Goal: Ask a question

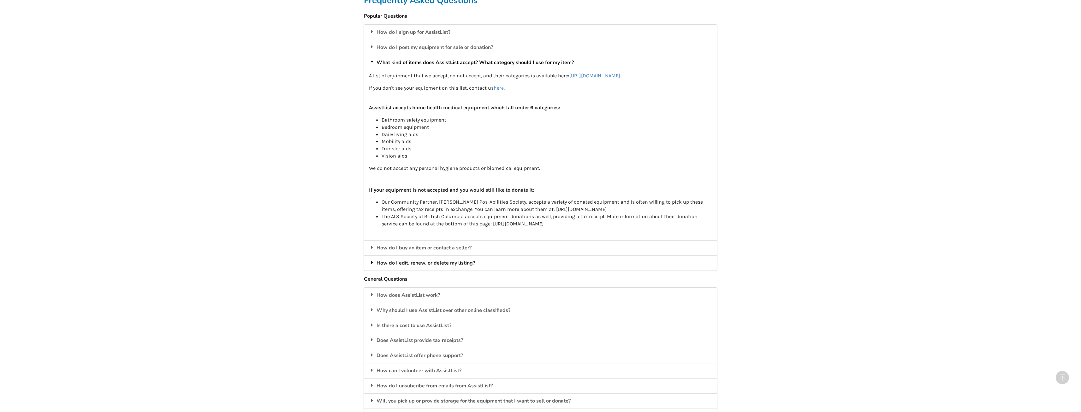
scroll to position [537, 0]
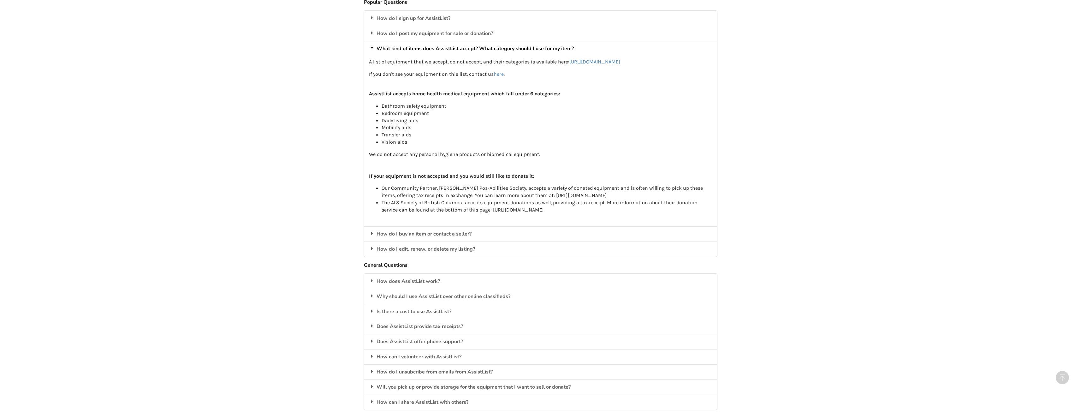
drag, startPoint x: 540, startPoint y: 202, endPoint x: 597, endPoint y: 203, distance: 57.5
click at [597, 199] on p "Our Community Partner, [PERSON_NAME] Pos-Abilities Society, accepts a variety o…" at bounding box center [547, 192] width 331 height 15
copy p "https://pos-abilities.org/"
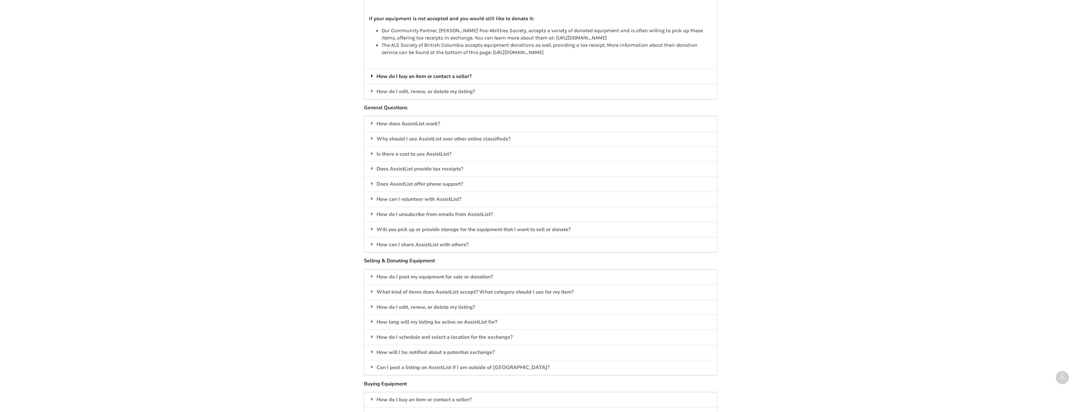
scroll to position [695, 0]
click at [427, 127] on div "How does AssistList work?" at bounding box center [540, 123] width 353 height 15
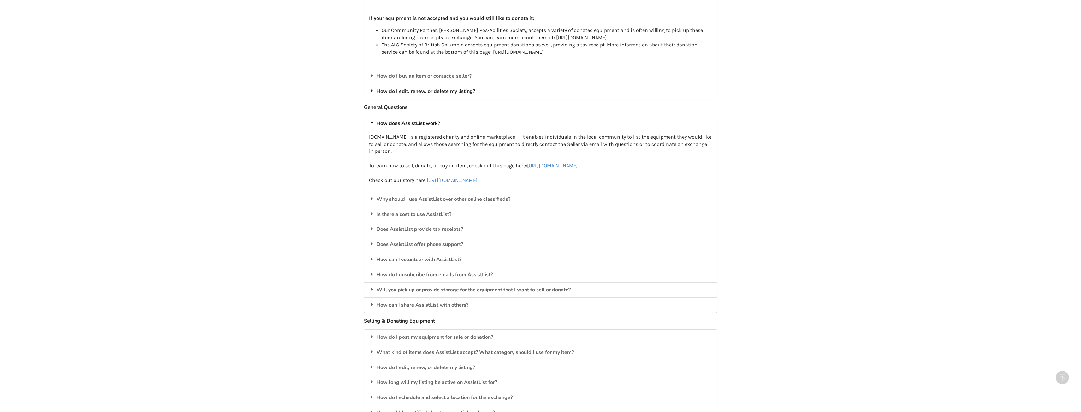
click at [457, 99] on div "How do I edit, renew, or delete my listing?" at bounding box center [540, 91] width 353 height 15
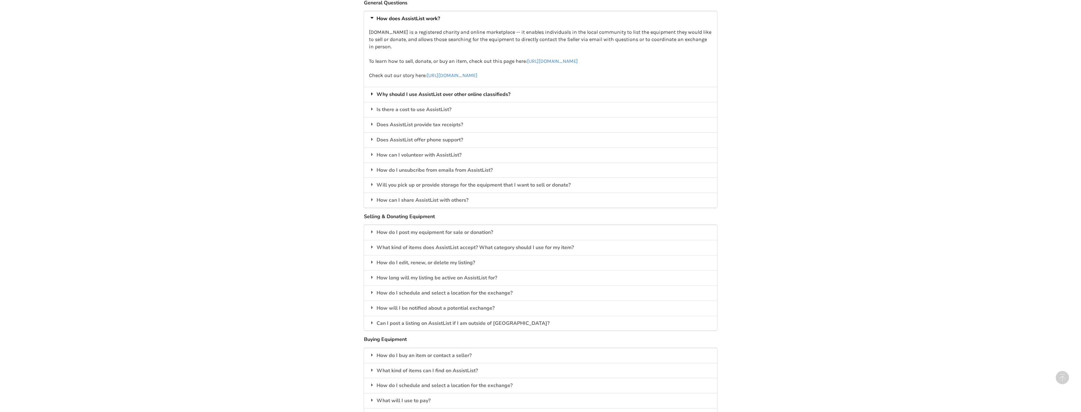
click at [463, 96] on div "Why should I use AssistList over other online classifieds?" at bounding box center [540, 94] width 353 height 15
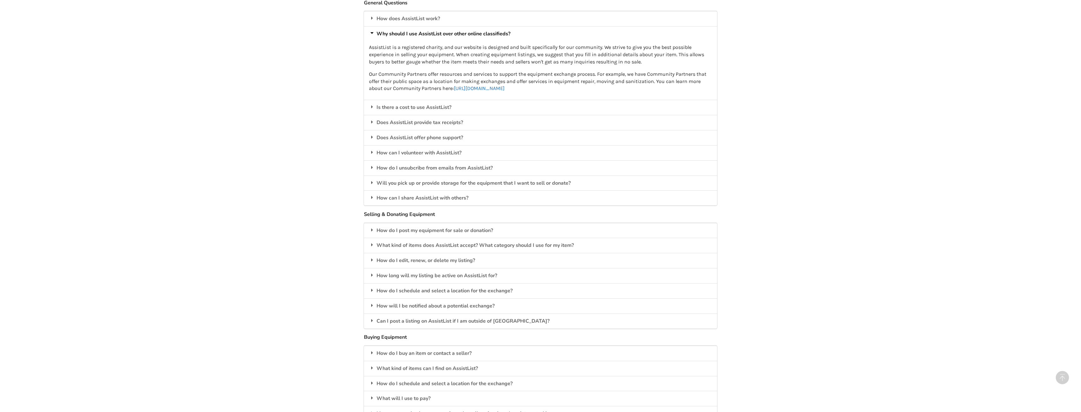
click at [497, 89] on link "https://www.assistlist.ca/partners" at bounding box center [479, 88] width 51 height 6
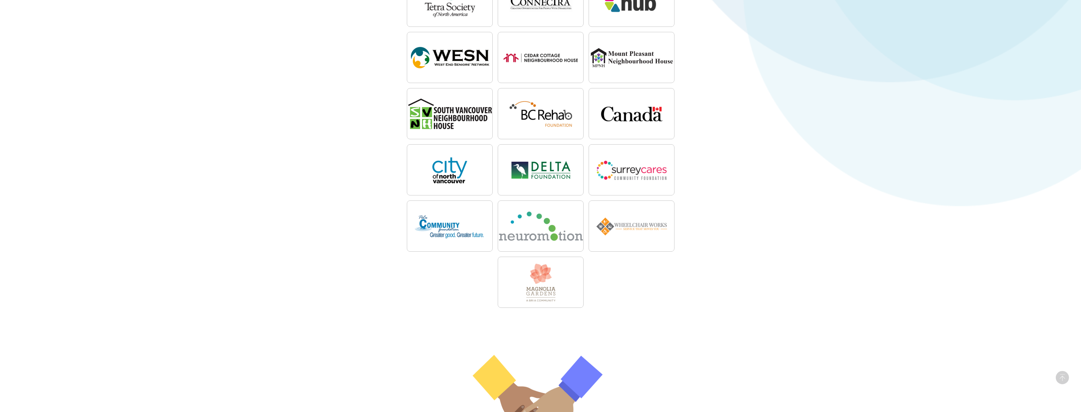
scroll to position [253, 0]
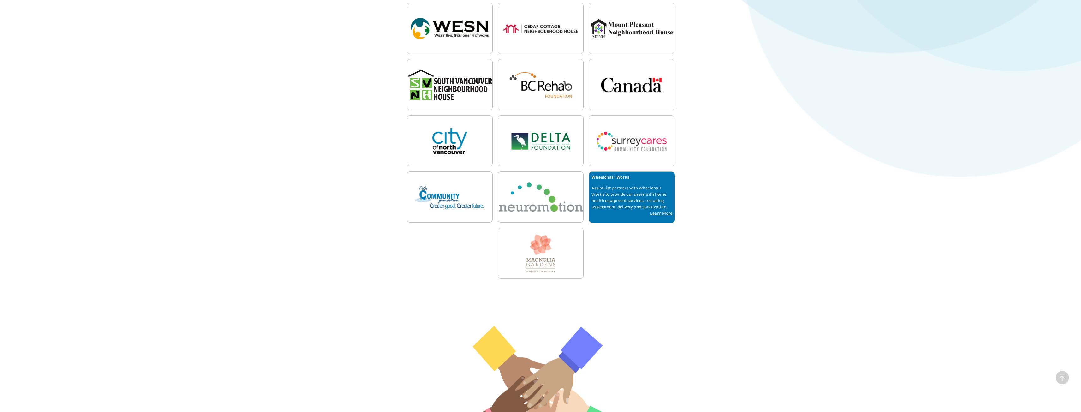
click at [659, 212] on u "Learn More" at bounding box center [661, 213] width 22 height 5
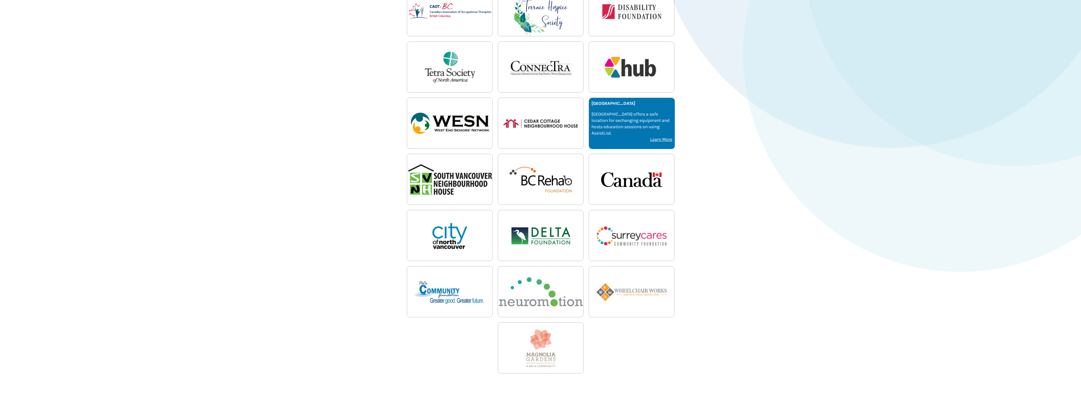
scroll to position [95, 0]
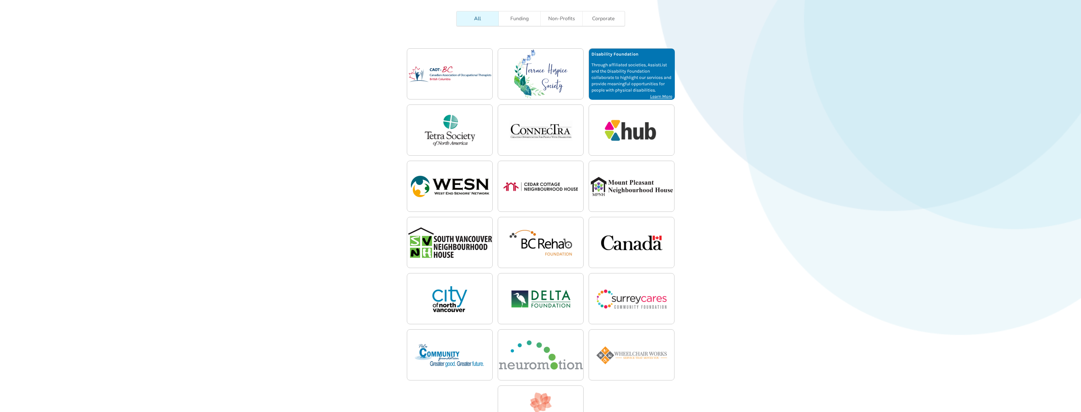
click at [664, 96] on u "Learn More" at bounding box center [661, 96] width 22 height 5
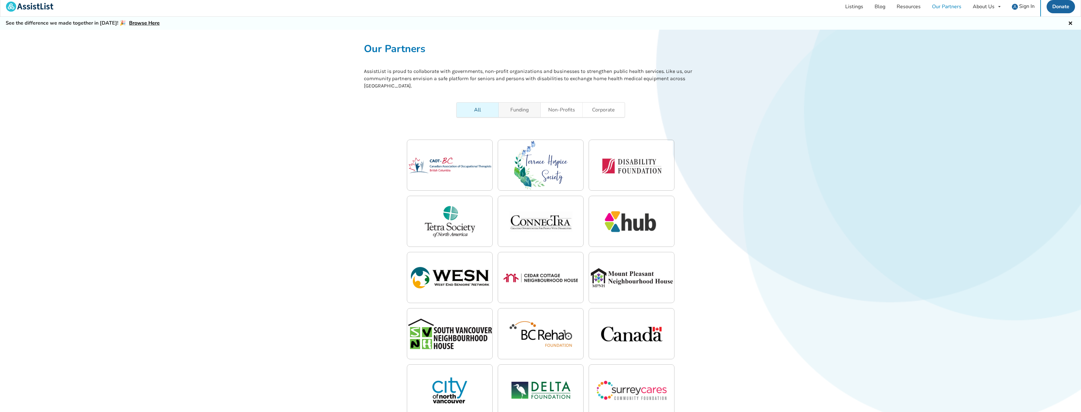
scroll to position [0, 0]
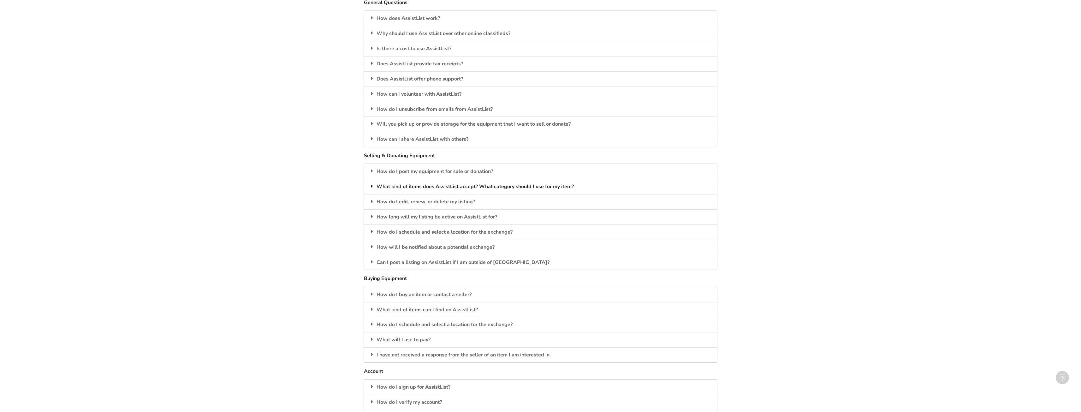
click at [427, 183] on div "What kind of items does AssistList accept? What category should I use for my it…" at bounding box center [540, 186] width 353 height 15
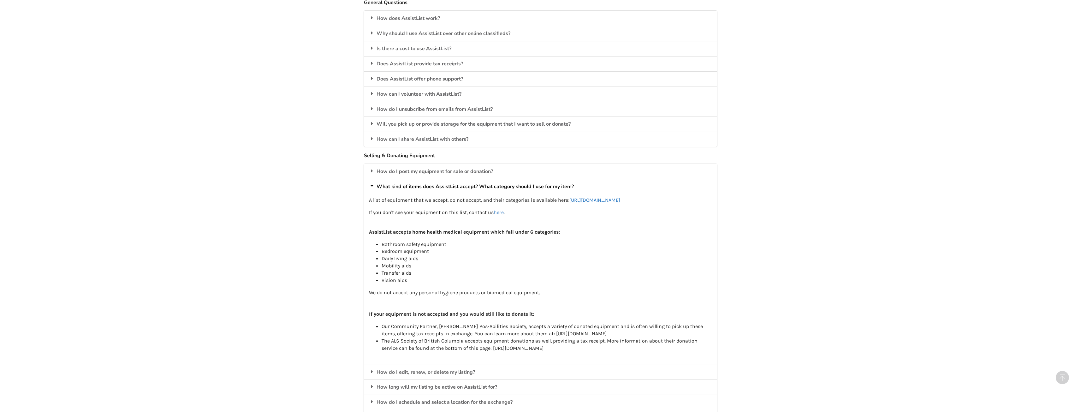
click at [570, 203] on link "[URL][DOMAIN_NAME]" at bounding box center [595, 200] width 51 height 6
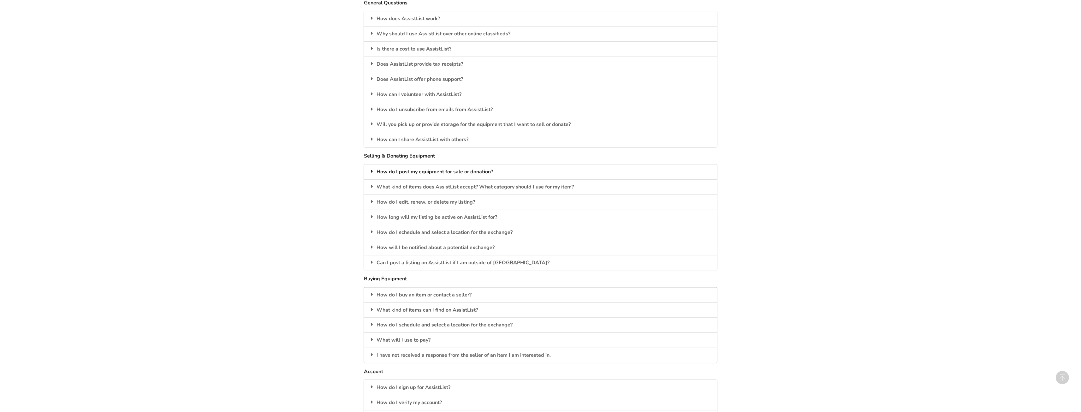
click at [442, 171] on div "How do I post my equipment for sale or donation?" at bounding box center [540, 171] width 353 height 15
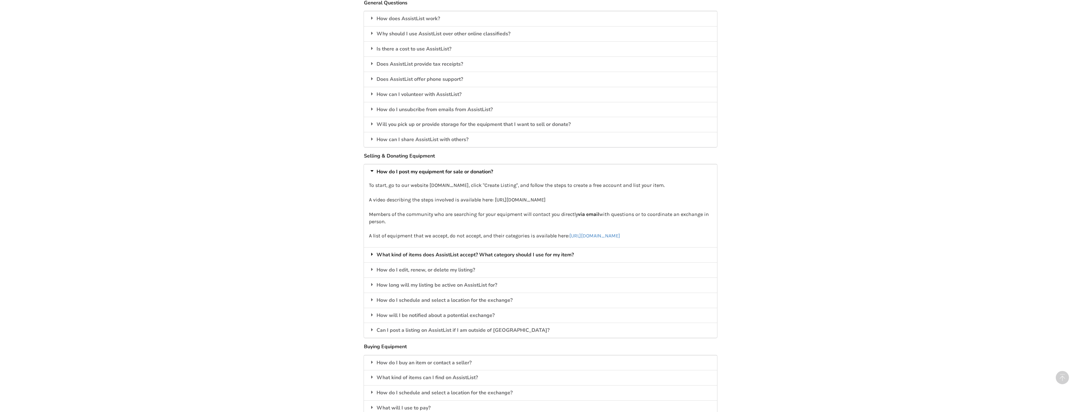
click at [479, 262] on div "What kind of items does AssistList accept? What category should I use for my it…" at bounding box center [540, 254] width 353 height 15
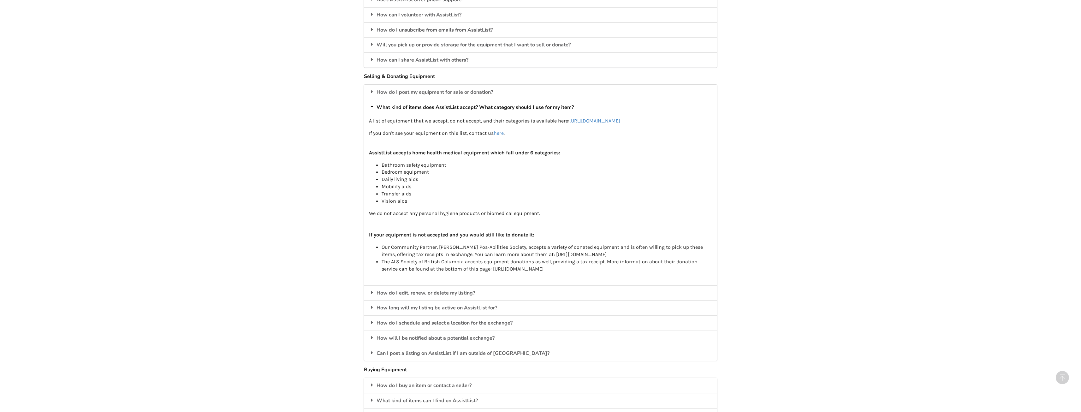
scroll to position [724, 0]
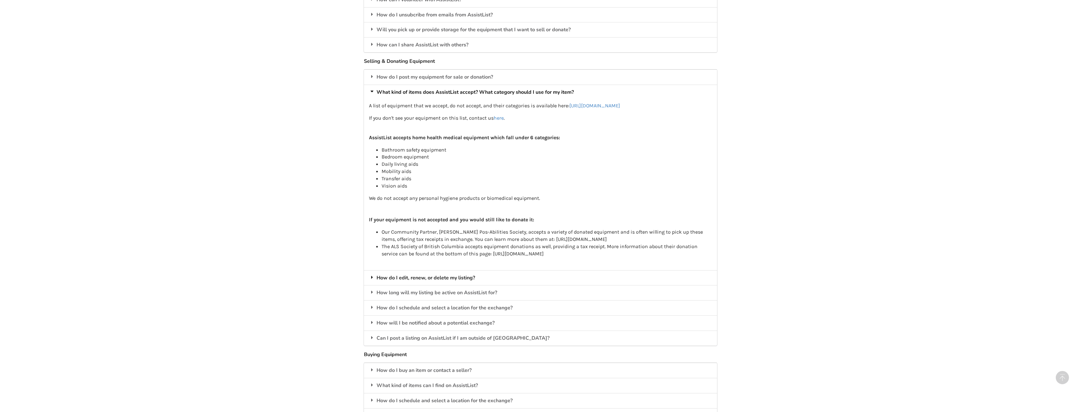
click at [460, 285] on div "How do I edit, renew, or delete my listing?" at bounding box center [540, 277] width 353 height 15
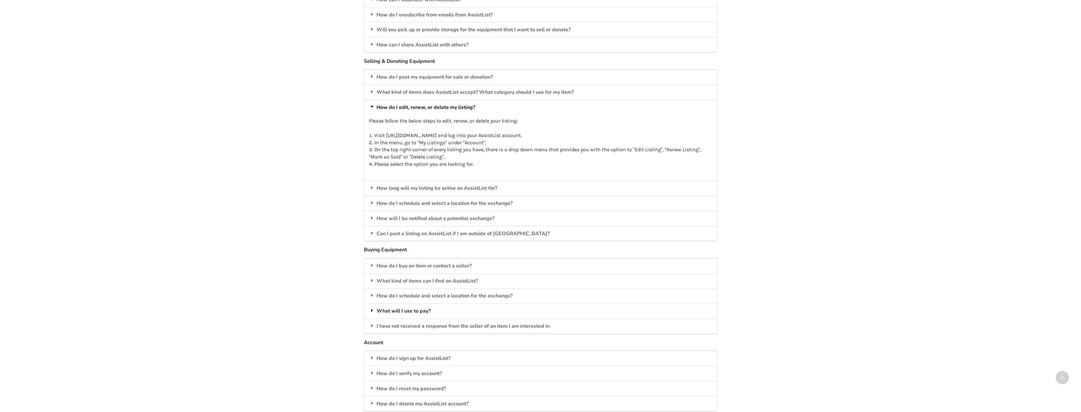
click at [431, 311] on div "What will I use to pay?" at bounding box center [540, 310] width 353 height 15
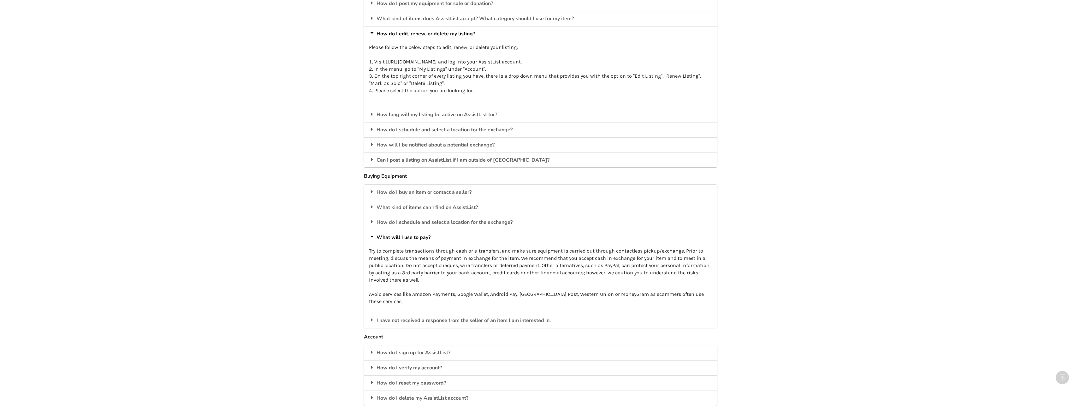
scroll to position [787, 0]
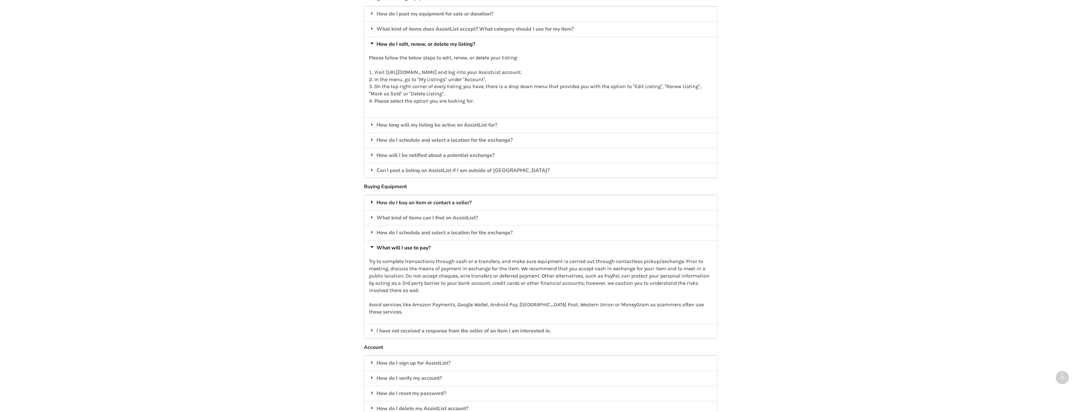
click at [540, 199] on div "How do I buy an item or contact a seller?" at bounding box center [540, 202] width 353 height 15
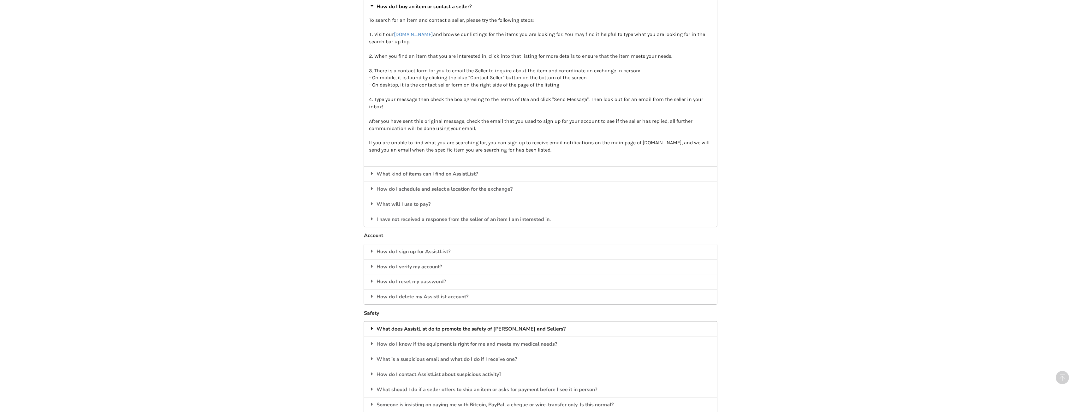
scroll to position [1008, 0]
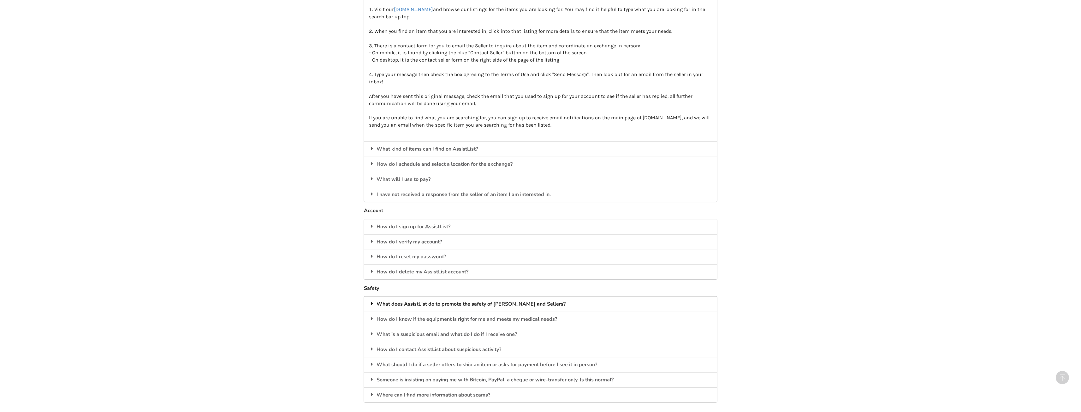
click at [648, 302] on div "What does AssistList do to promote the safety of Buyers and Sellers?" at bounding box center [540, 303] width 353 height 15
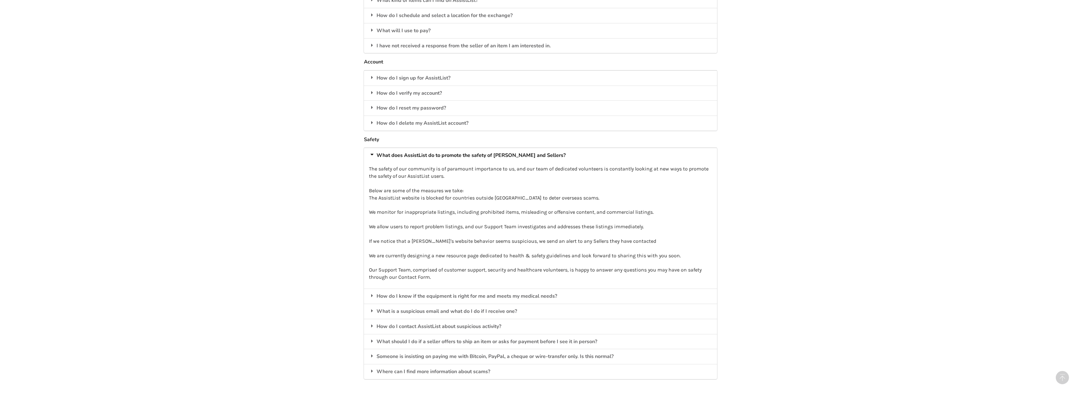
scroll to position [1166, 0]
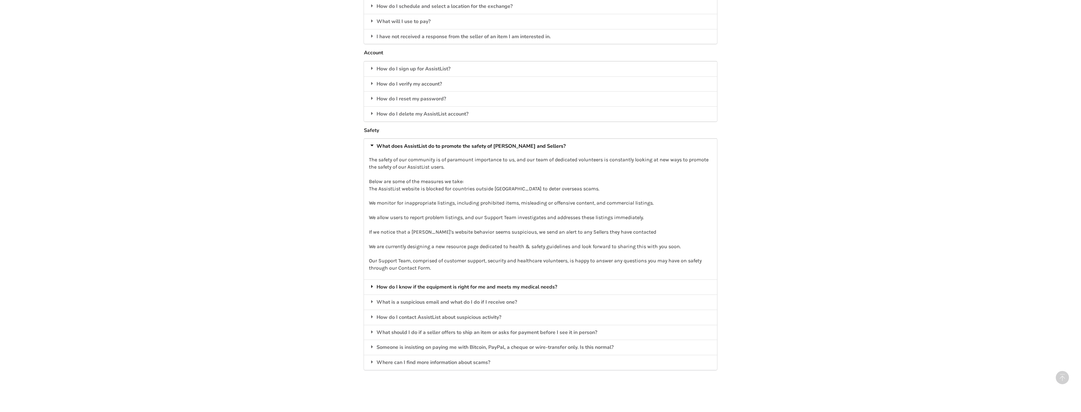
click at [649, 280] on div "How do I know if the equipment is right for me and meets my medical needs?" at bounding box center [540, 286] width 353 height 15
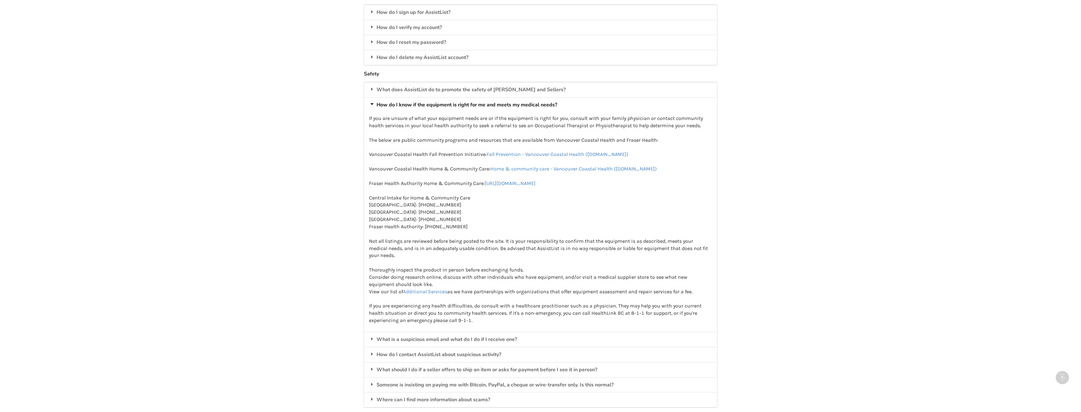
scroll to position [1229, 0]
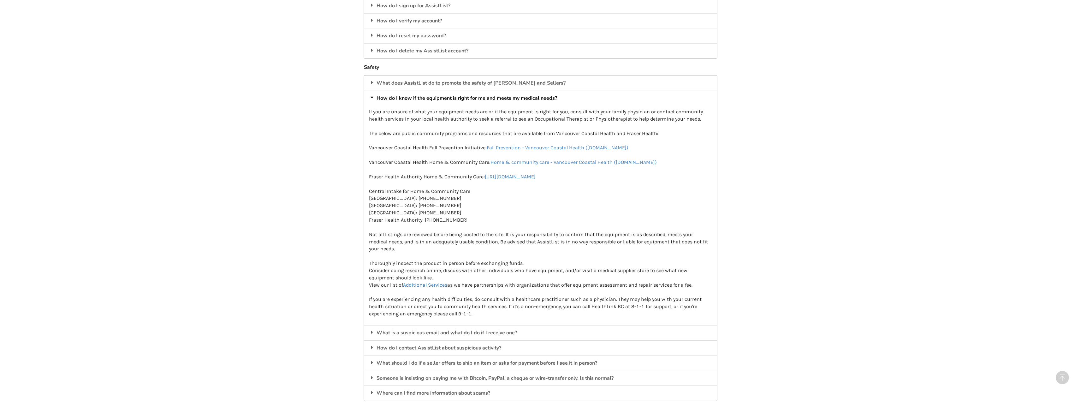
click at [422, 284] on link "Additional Services" at bounding box center [425, 285] width 44 height 6
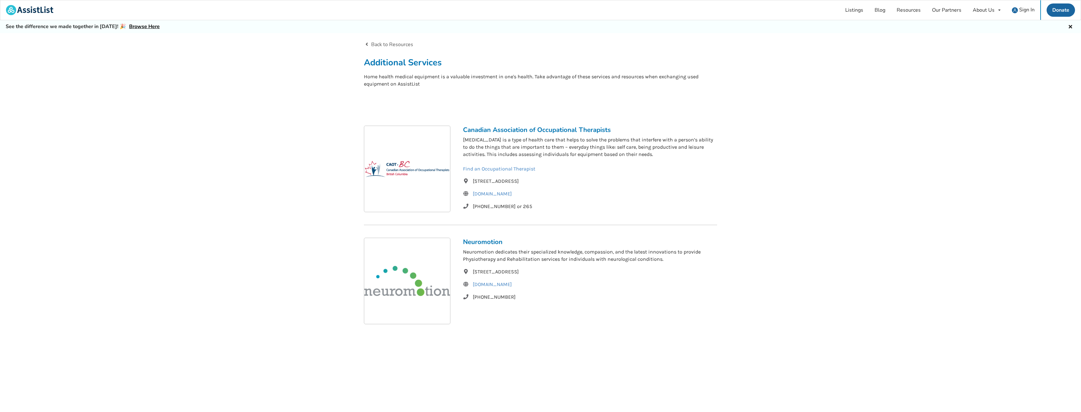
click at [369, 44] on icon at bounding box center [367, 43] width 6 height 5
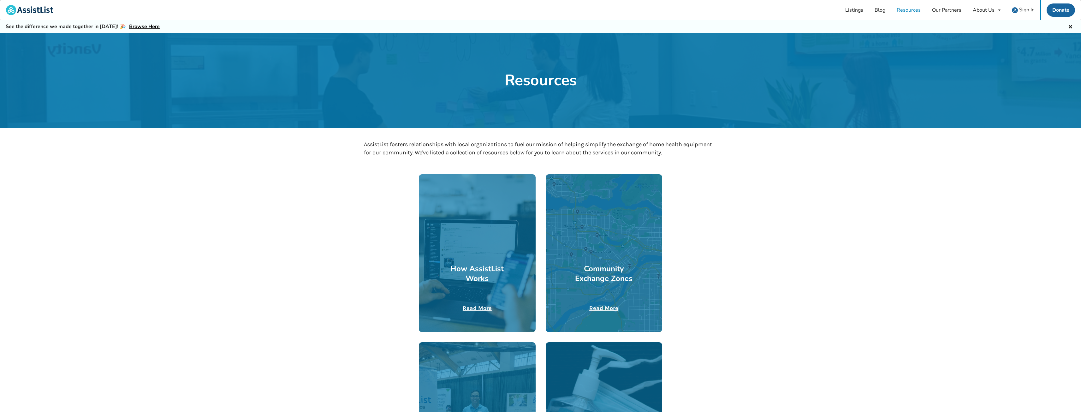
click at [607, 308] on u "Read More" at bounding box center [603, 308] width 29 height 7
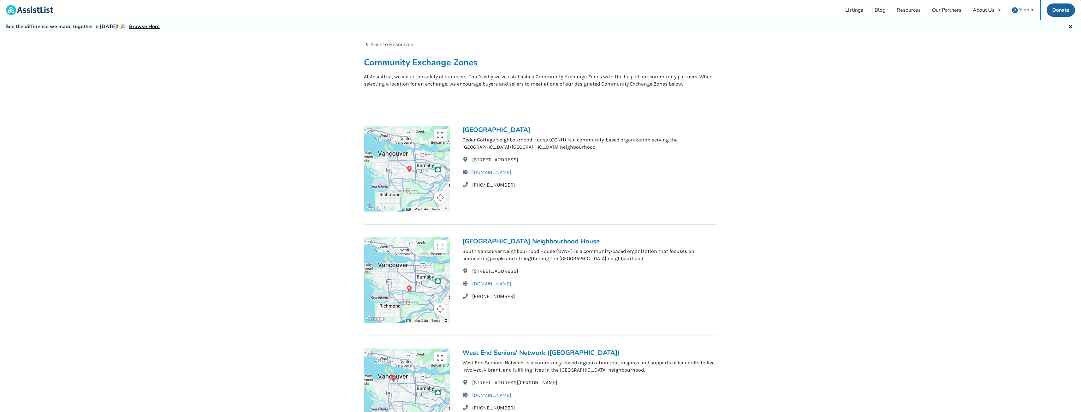
scroll to position [32, 0]
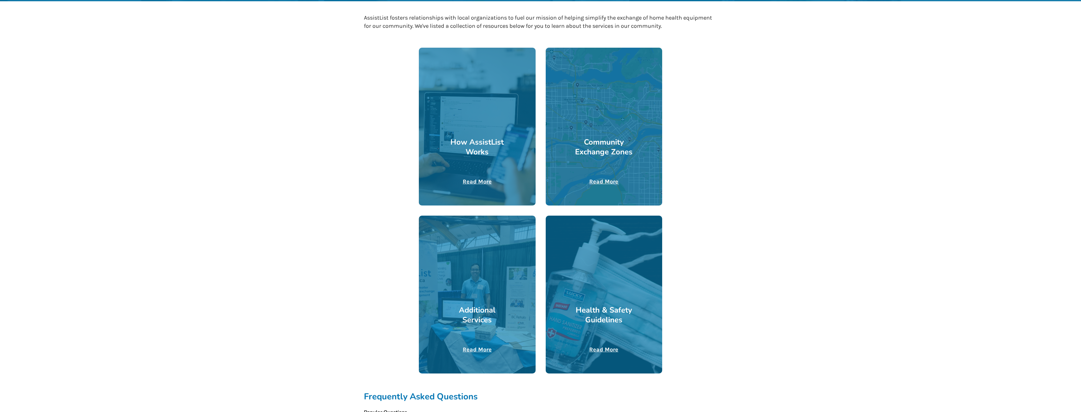
scroll to position [221, 0]
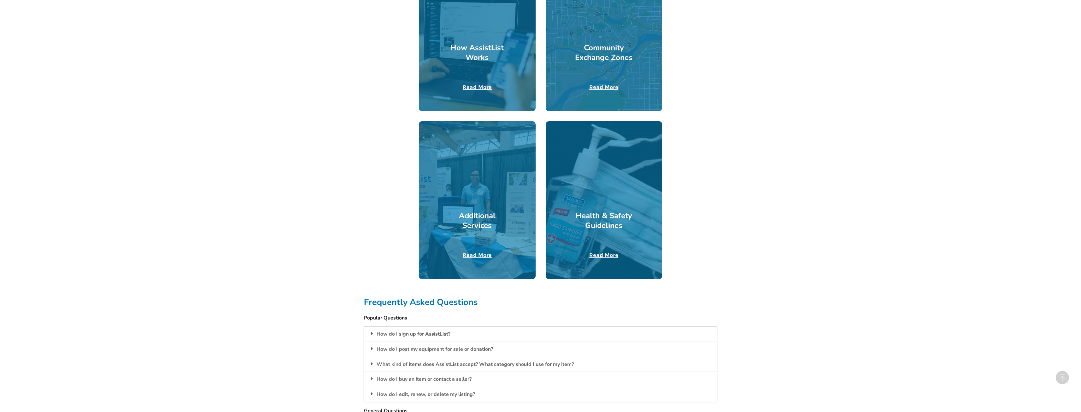
click at [486, 253] on u "Read More" at bounding box center [477, 255] width 29 height 7
click at [603, 256] on u "Read More" at bounding box center [603, 255] width 29 height 7
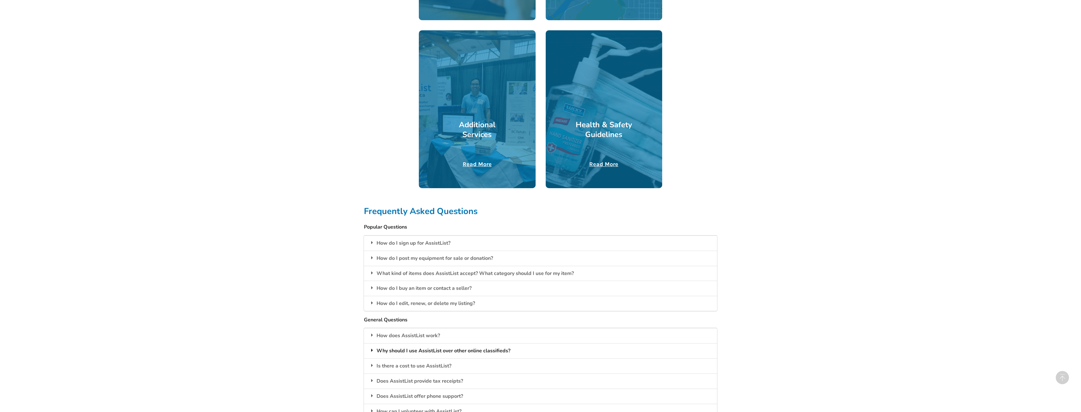
scroll to position [316, 0]
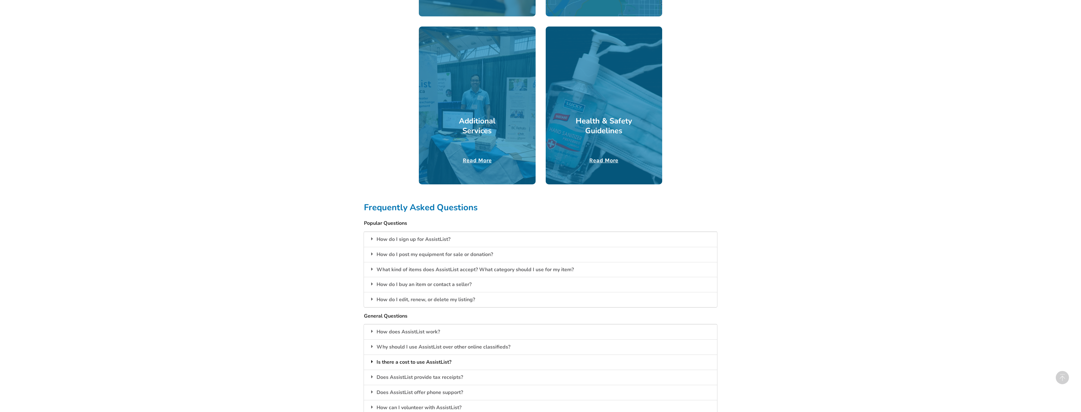
click at [428, 363] on div "Is there a cost to use AssistList?" at bounding box center [540, 362] width 353 height 15
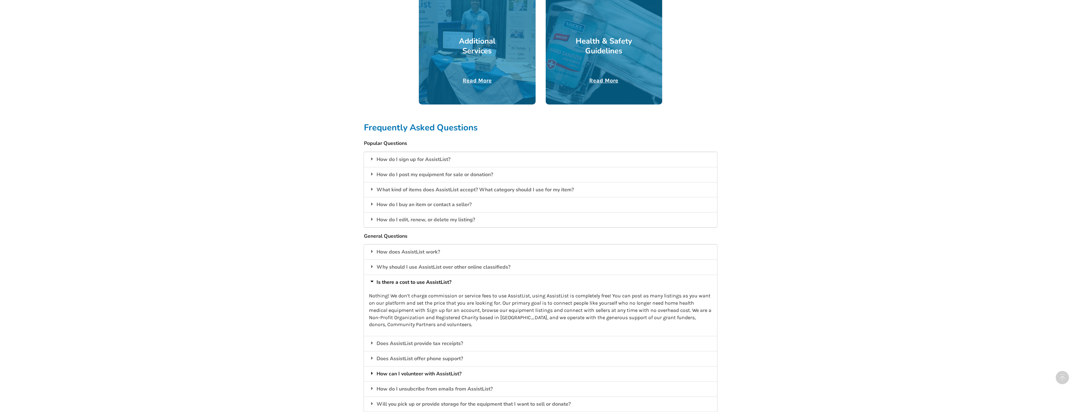
scroll to position [410, 0]
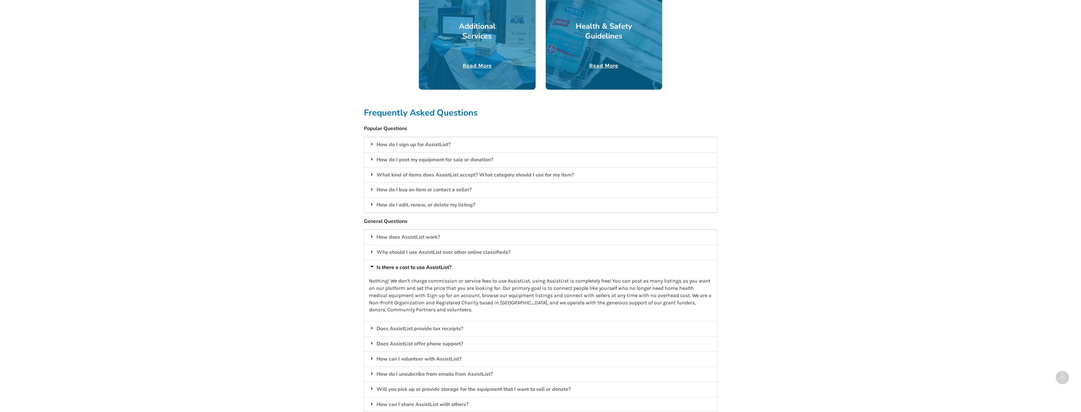
click at [446, 267] on div "Is there a cost to use AssistList?" at bounding box center [540, 267] width 353 height 15
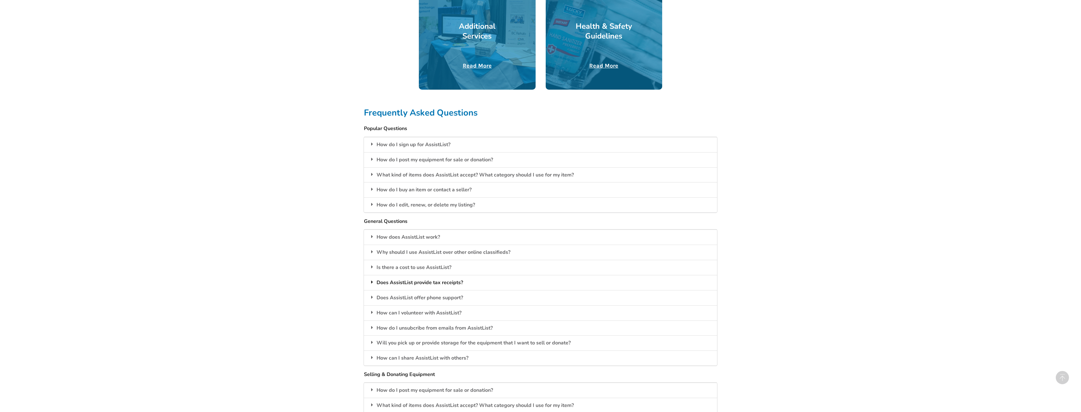
click at [459, 285] on div "Does AssistList provide tax receipts?" at bounding box center [540, 282] width 353 height 15
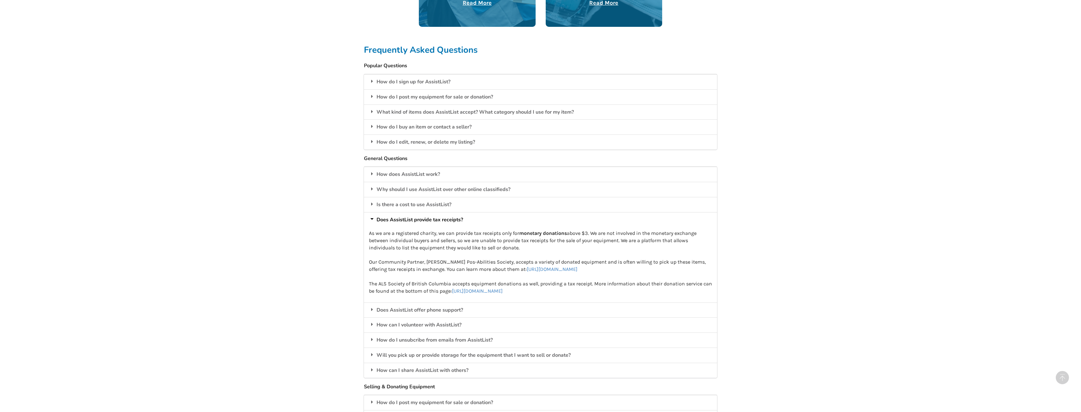
scroll to position [474, 0]
click at [453, 220] on div "Does AssistList provide tax receipts?" at bounding box center [540, 219] width 353 height 15
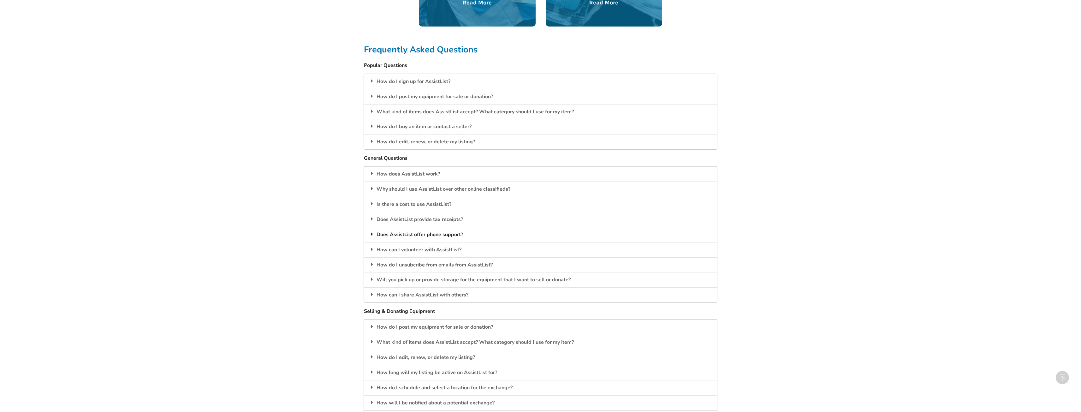
click at [460, 234] on div "Does AssistList offer phone support?" at bounding box center [540, 234] width 353 height 15
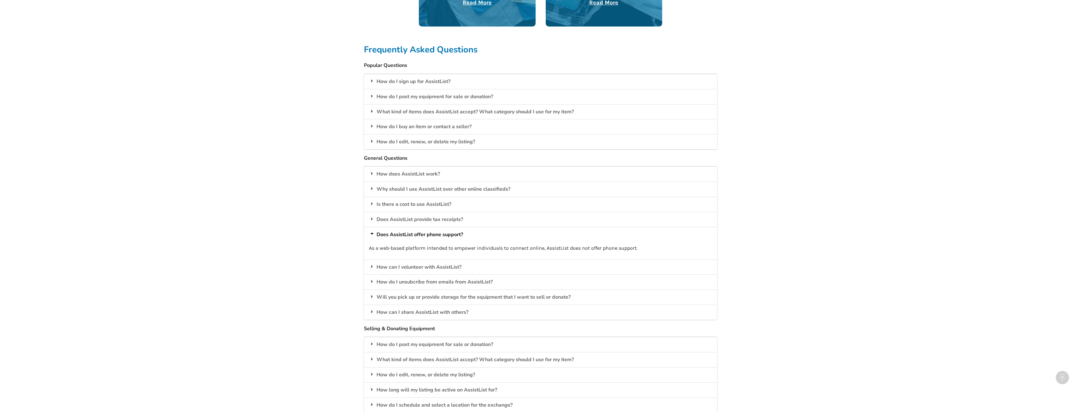
click at [460, 234] on div "Does AssistList offer phone support?" at bounding box center [540, 234] width 353 height 15
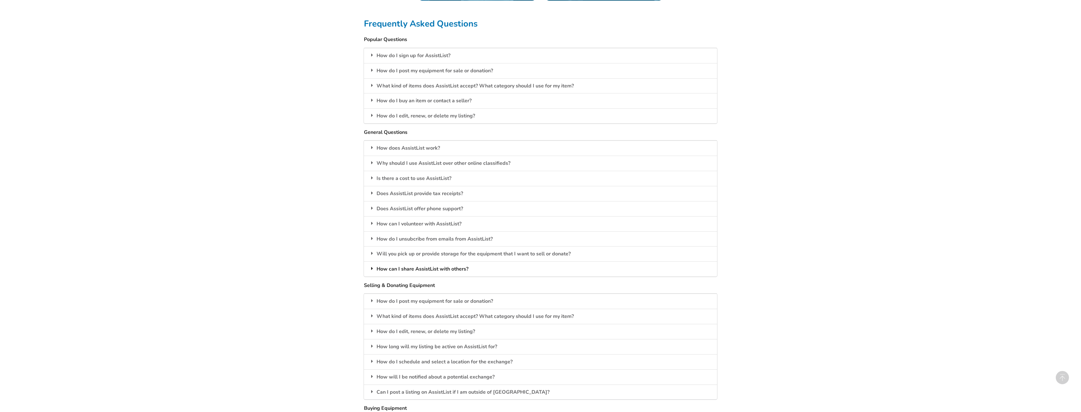
scroll to position [568, 0]
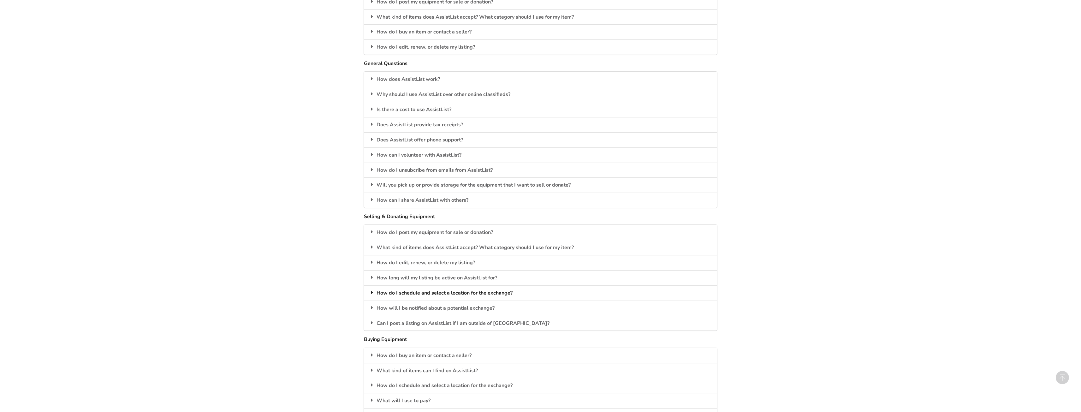
click at [497, 292] on div "How do I schedule and select a location for the exchange?" at bounding box center [540, 292] width 353 height 15
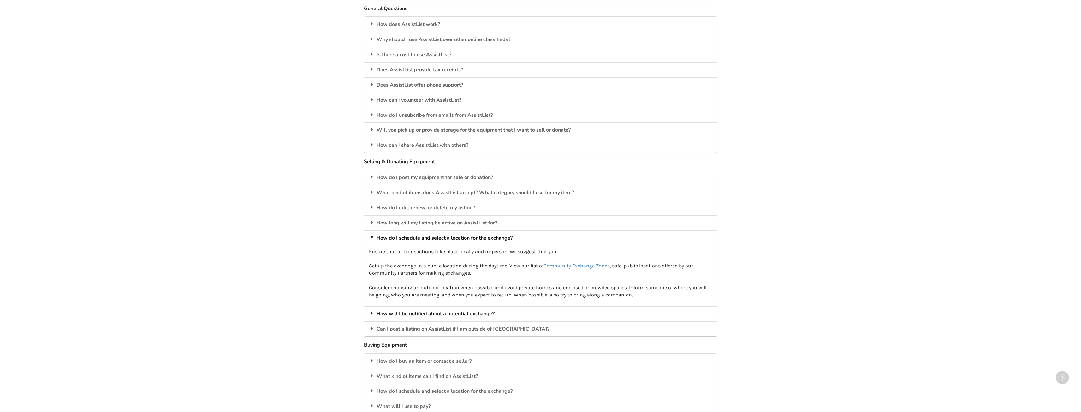
scroll to position [631, 0]
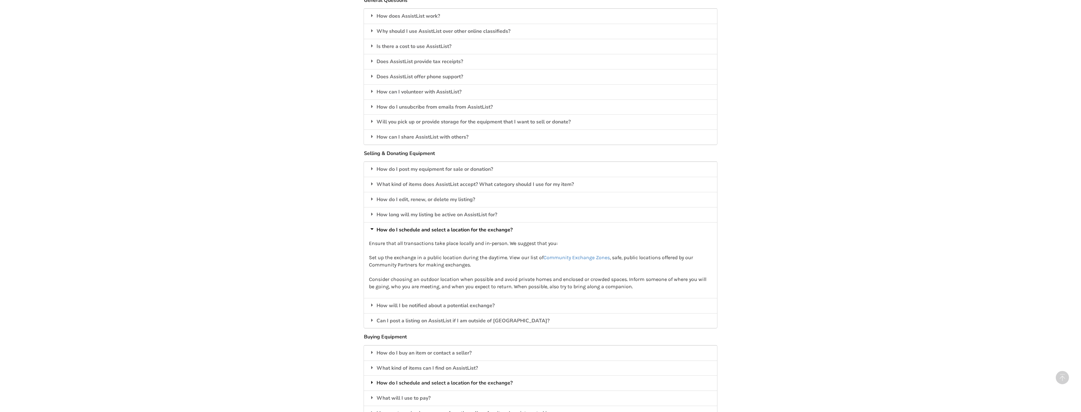
click at [496, 381] on div "How do I schedule and select a location for the exchange?" at bounding box center [540, 382] width 353 height 15
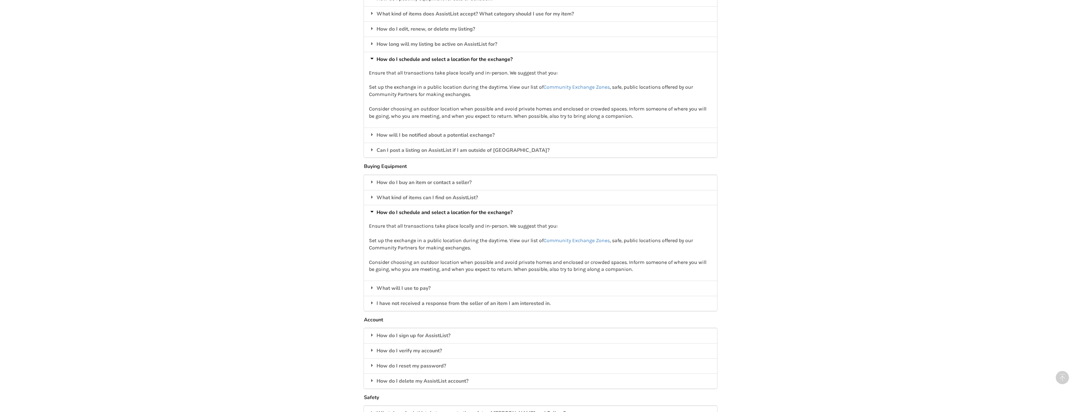
scroll to position [821, 0]
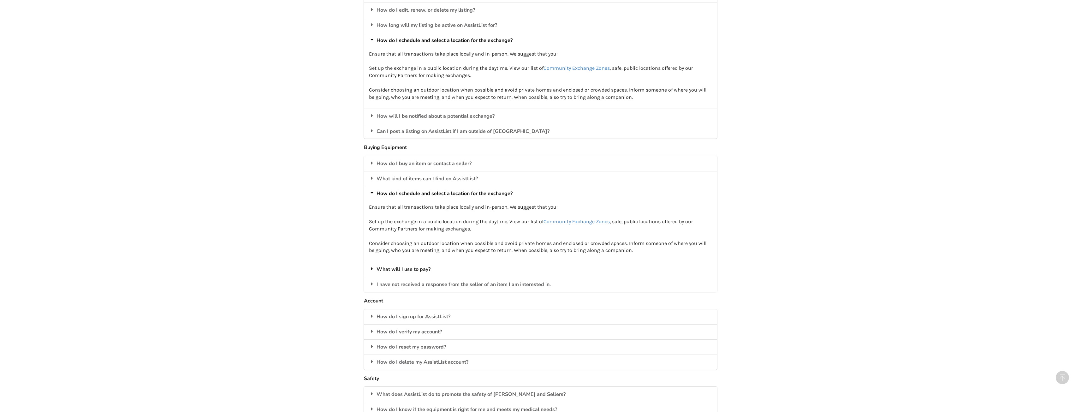
click at [558, 266] on div "What will I use to pay?" at bounding box center [540, 269] width 353 height 15
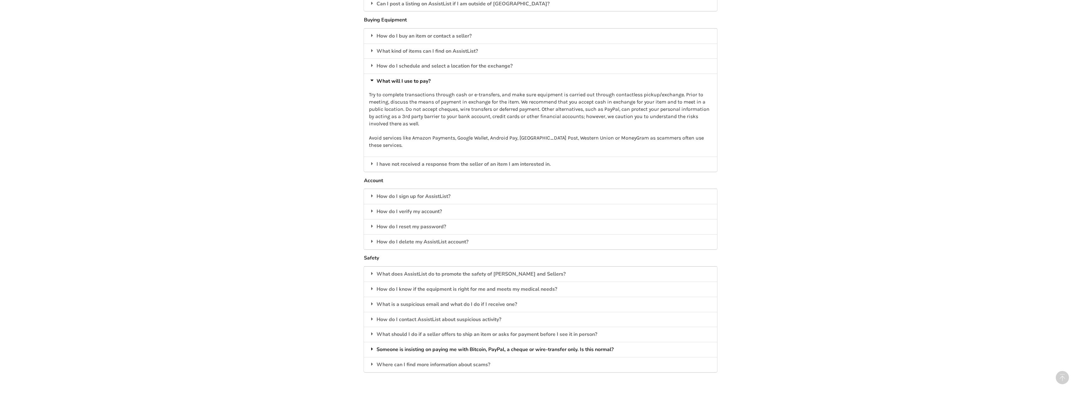
scroll to position [977, 0]
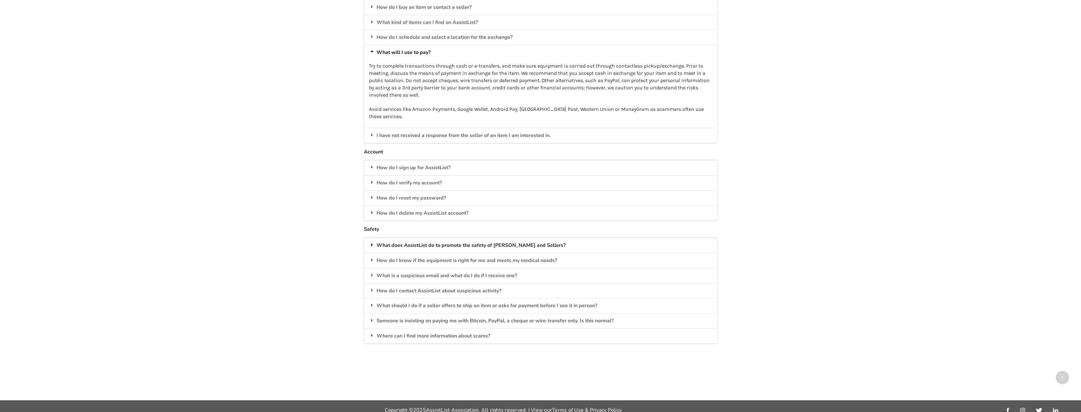
click at [604, 239] on div "What does AssistList do to promote the safety of [PERSON_NAME] and Sellers?" at bounding box center [540, 245] width 353 height 15
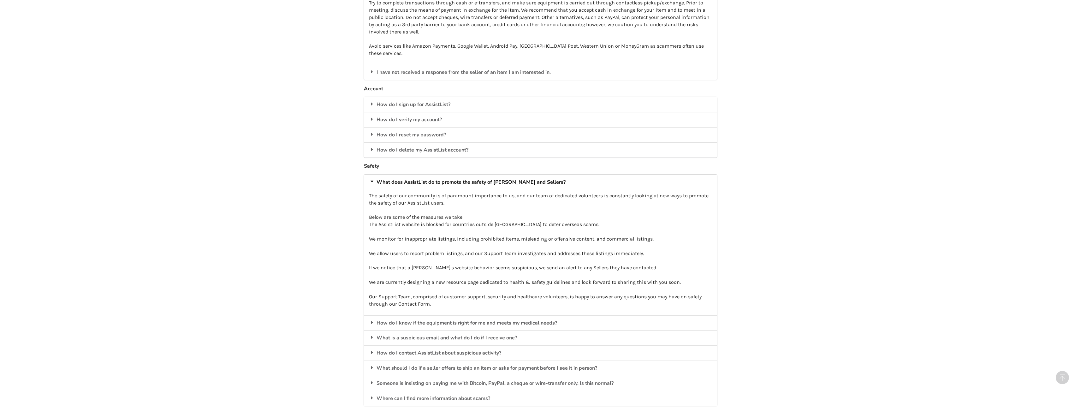
scroll to position [1103, 0]
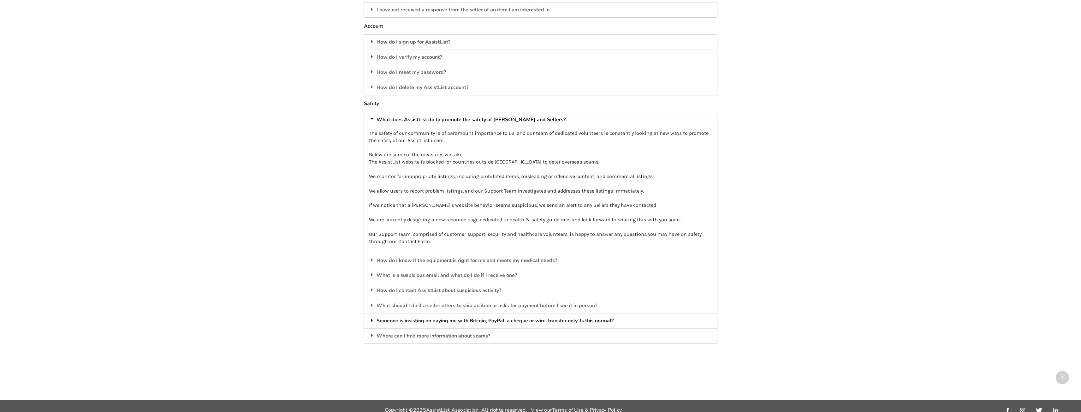
click at [619, 314] on div "Someone is insisting on paying me with Bitcoin, PayPal, a cheque or wire-transf…" at bounding box center [540, 320] width 353 height 15
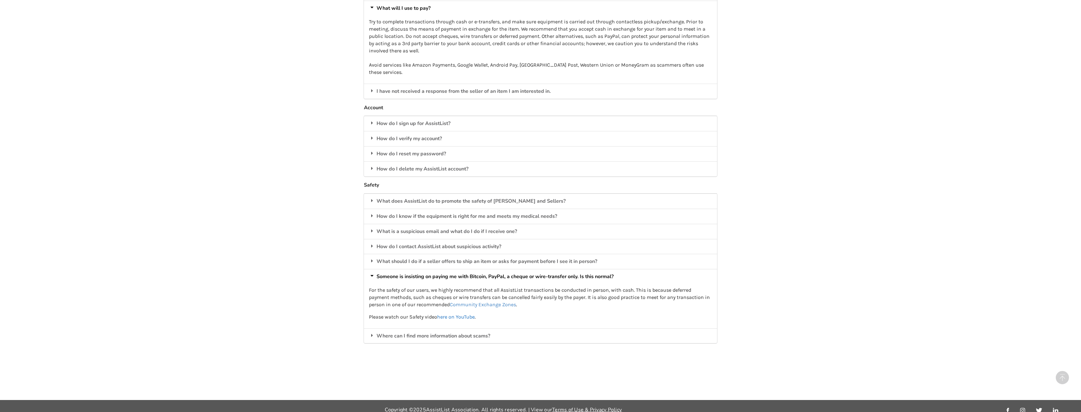
click at [462, 314] on link "here on YouTube" at bounding box center [456, 317] width 38 height 6
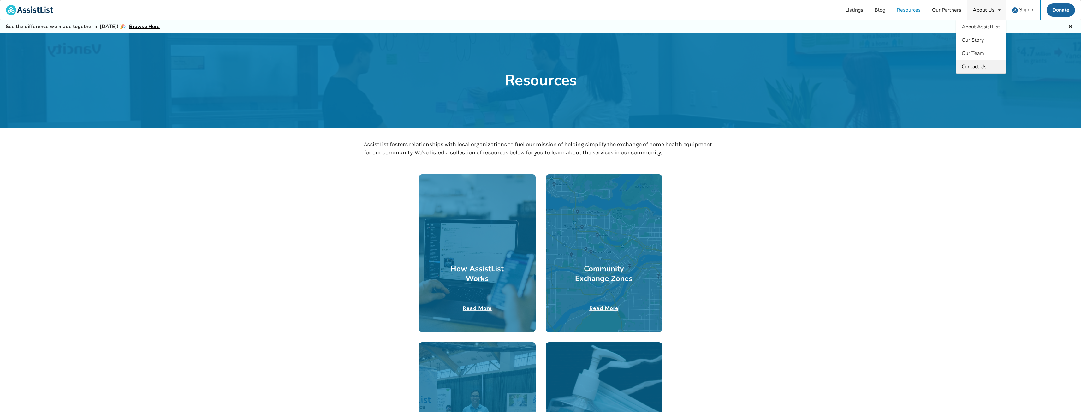
click at [978, 66] on span "Contact Us" at bounding box center [974, 66] width 25 height 7
click at [1025, 11] on span "Sign In" at bounding box center [1027, 9] width 15 height 7
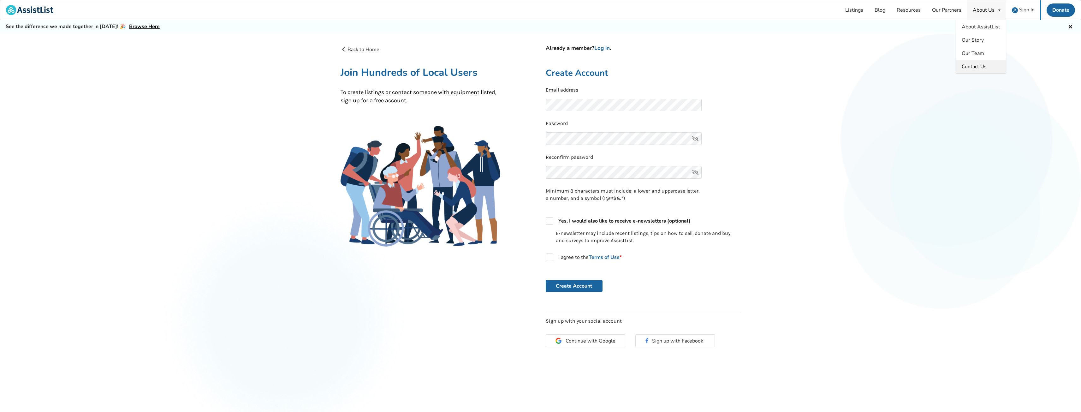
click at [976, 68] on span "Contact Us" at bounding box center [974, 66] width 25 height 7
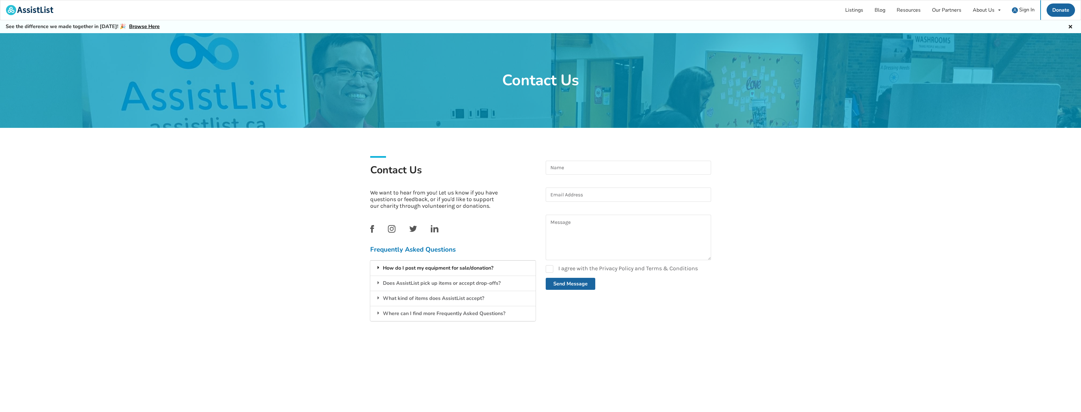
click at [481, 268] on div "How do I post my equipment for sale/donation?" at bounding box center [452, 267] width 165 height 15
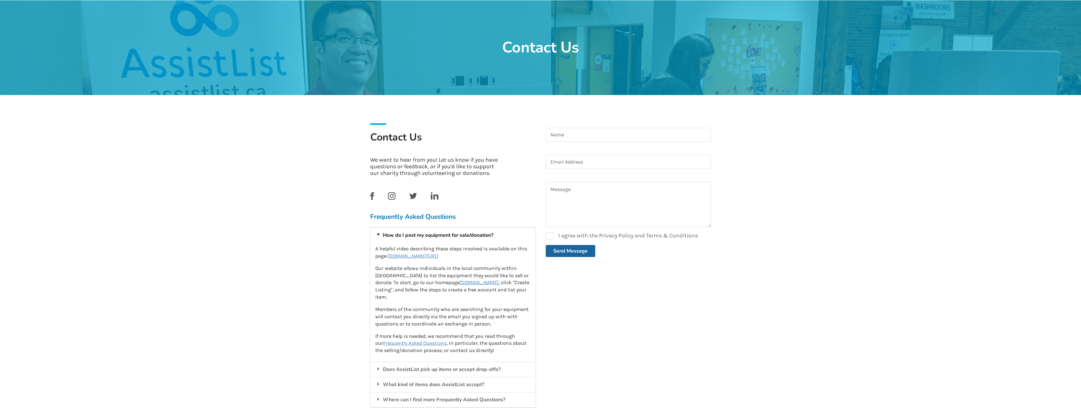
scroll to position [63, 0]
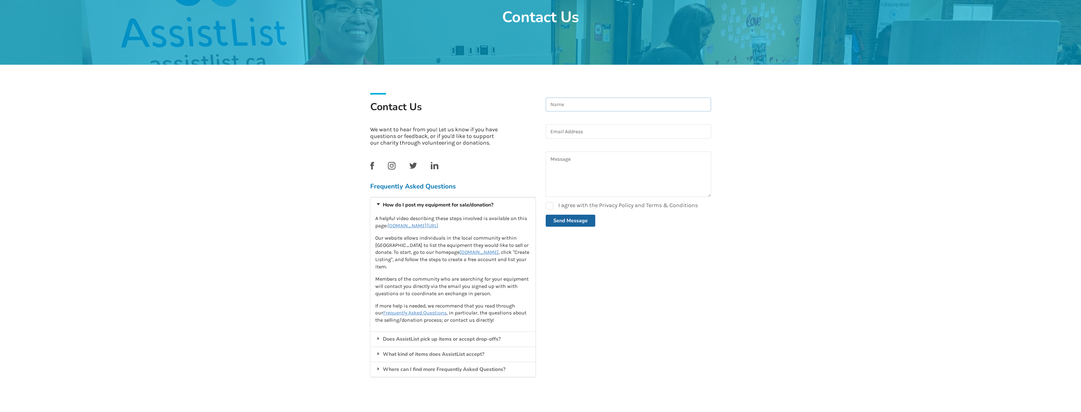
click at [625, 107] on input at bounding box center [628, 105] width 165 height 14
type input "[PERSON_NAME]"
drag, startPoint x: 595, startPoint y: 148, endPoint x: 604, endPoint y: 138, distance: 13.9
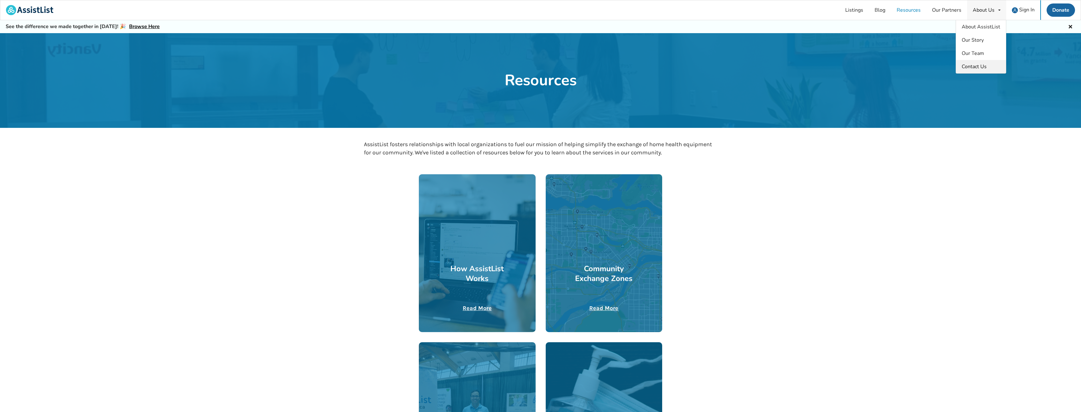
click at [974, 65] on span "Contact Us" at bounding box center [974, 66] width 25 height 7
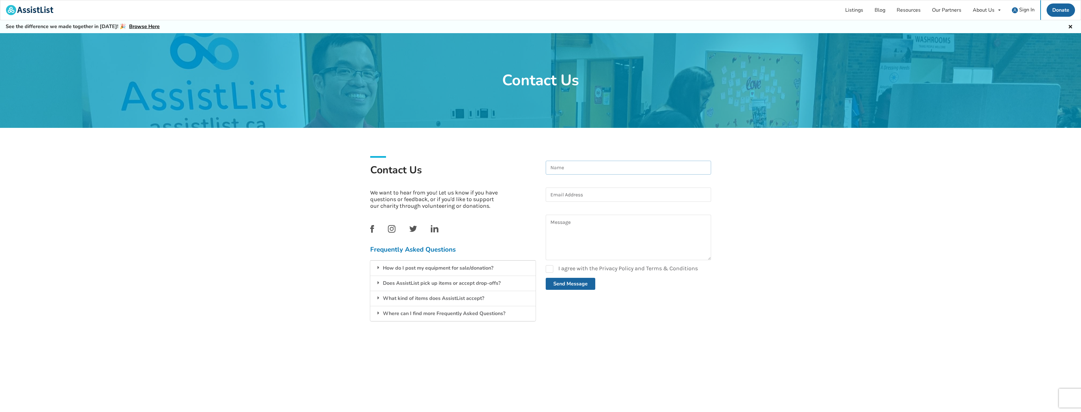
click at [661, 164] on input at bounding box center [628, 168] width 165 height 14
type input "[PERSON_NAME]"
click at [560, 214] on form "Yin Case 0cAFcWeA526p6m1ctQlssnI11DAk03Xwz9tMmIdbJjDWi-Qn2-QMfnLjXtGbYYN0egRKsH…" at bounding box center [628, 225] width 165 height 129
click at [561, 206] on div at bounding box center [628, 206] width 165 height 5
drag, startPoint x: 564, startPoint y: 191, endPoint x: 563, endPoint y: 196, distance: 4.8
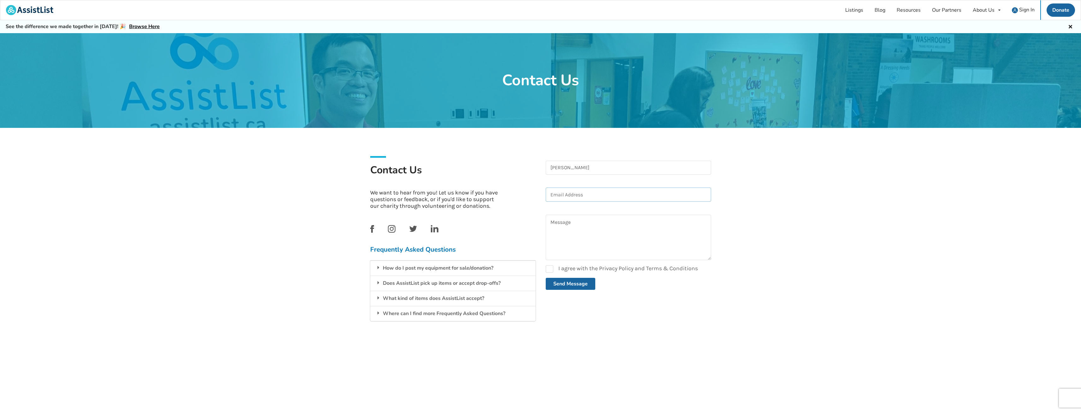
click at [563, 195] on input at bounding box center [628, 195] width 165 height 14
click at [546, 278] on button "Send Message" at bounding box center [571, 284] width 50 height 12
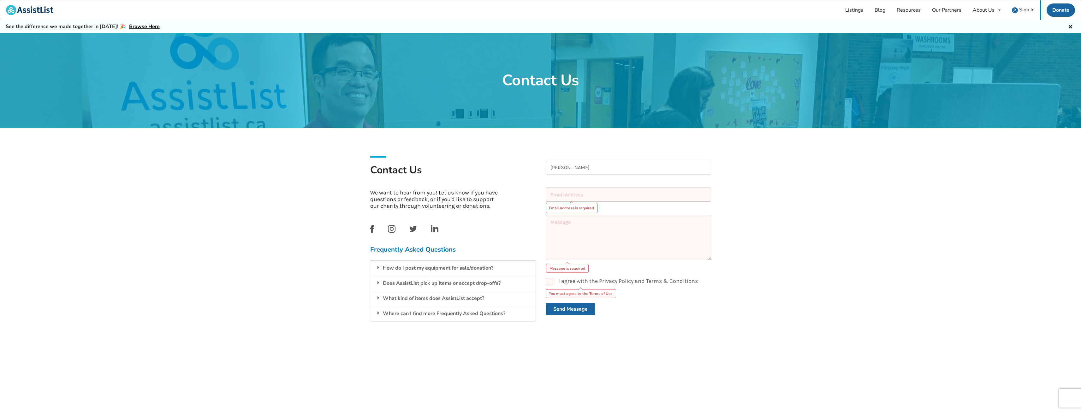
click at [731, 221] on div "Contact Us Contact Us We want to hear from you! Let us know if you have questio…" at bounding box center [540, 199] width 1081 height 332
click at [654, 192] on input at bounding box center [628, 195] width 165 height 14
type input "[EMAIL_ADDRESS][DOMAIN_NAME]"
click at [637, 220] on textarea at bounding box center [628, 237] width 165 height 45
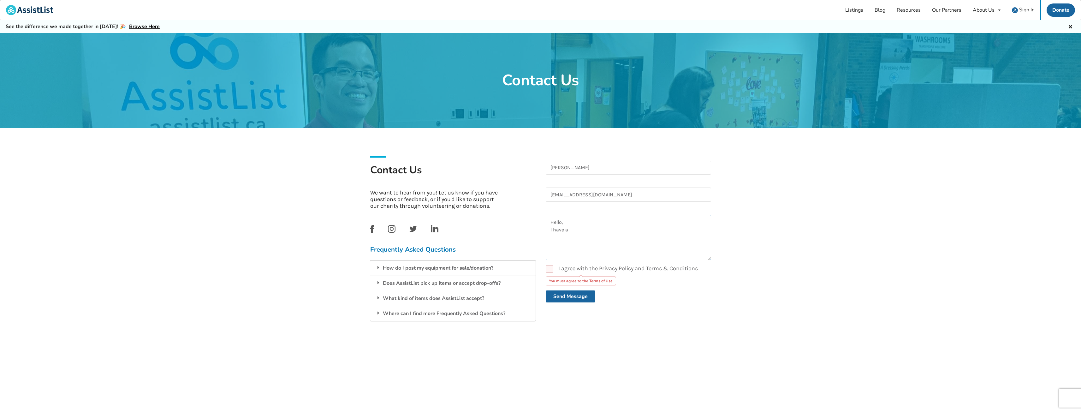
scroll to position [367, 0]
click at [582, 227] on textarea "Hello, I have a" at bounding box center [628, 237] width 165 height 45
type textarea "Hello, I have a Hello, I would like to"
click at [500, 279] on div "Does AssistList pick up items or accept drop-offs?" at bounding box center [452, 283] width 165 height 15
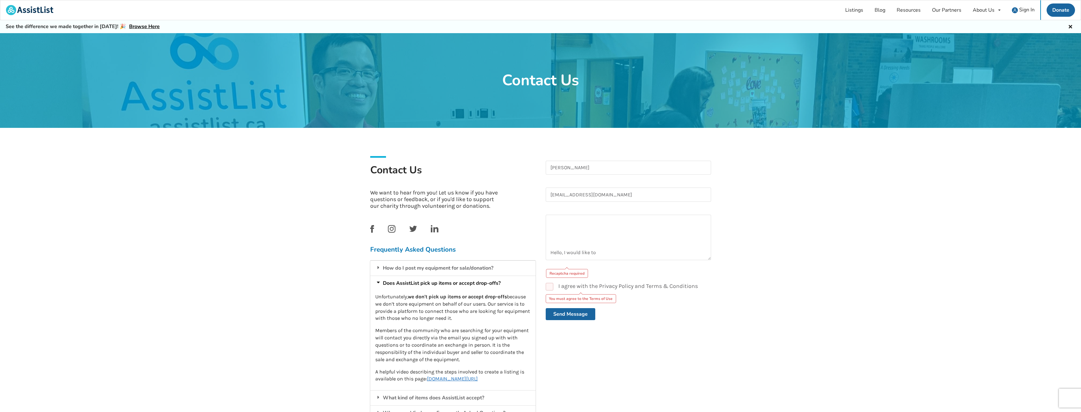
click at [478, 378] on u "[DOMAIN_NAME][URL]" at bounding box center [452, 379] width 51 height 6
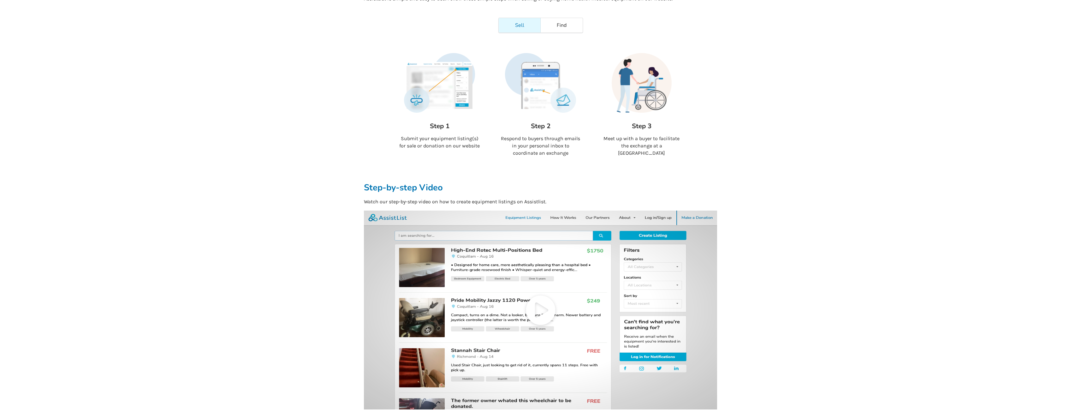
scroll to position [95, 0]
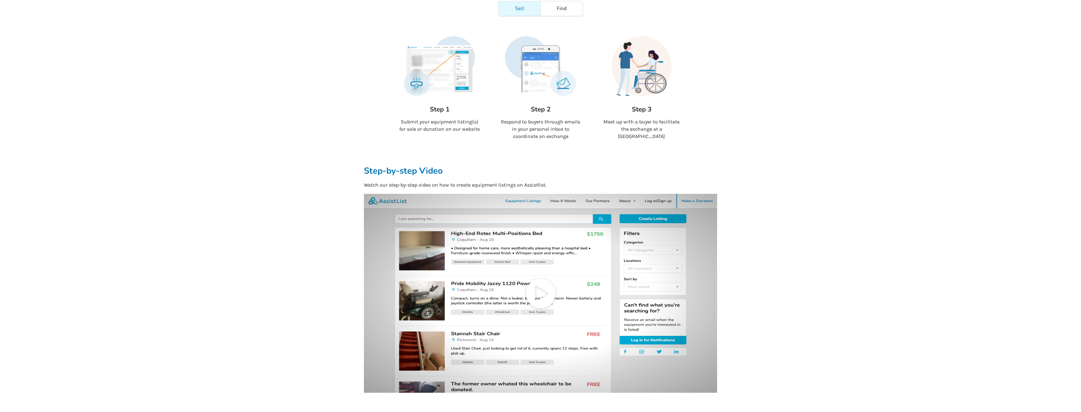
click at [506, 203] on icon at bounding box center [540, 293] width 353 height 199
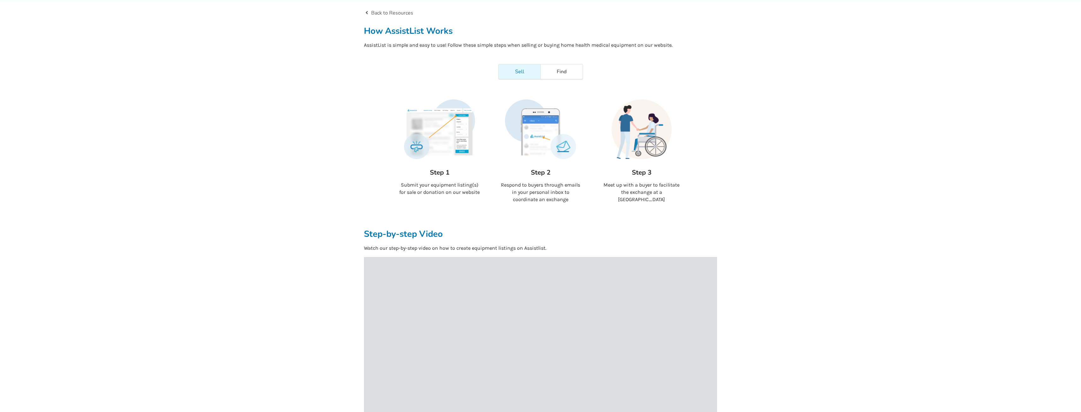
scroll to position [0, 0]
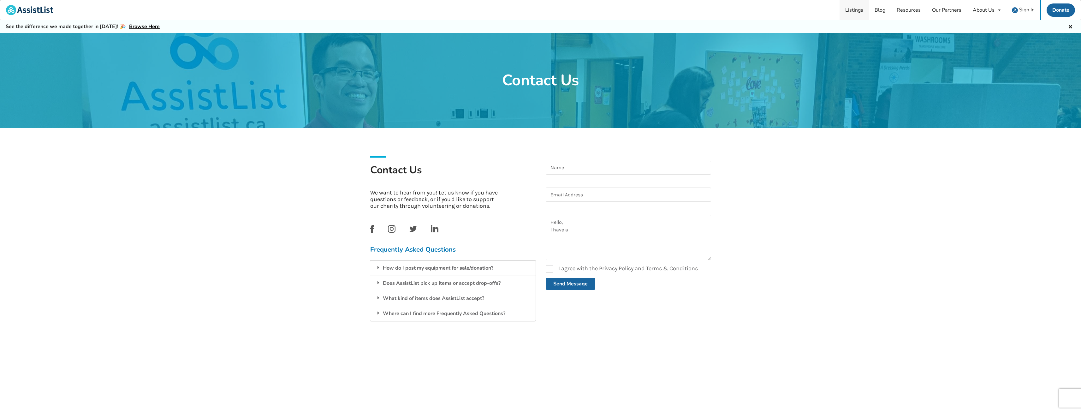
click at [859, 13] on link "Listings" at bounding box center [854, 10] width 29 height 20
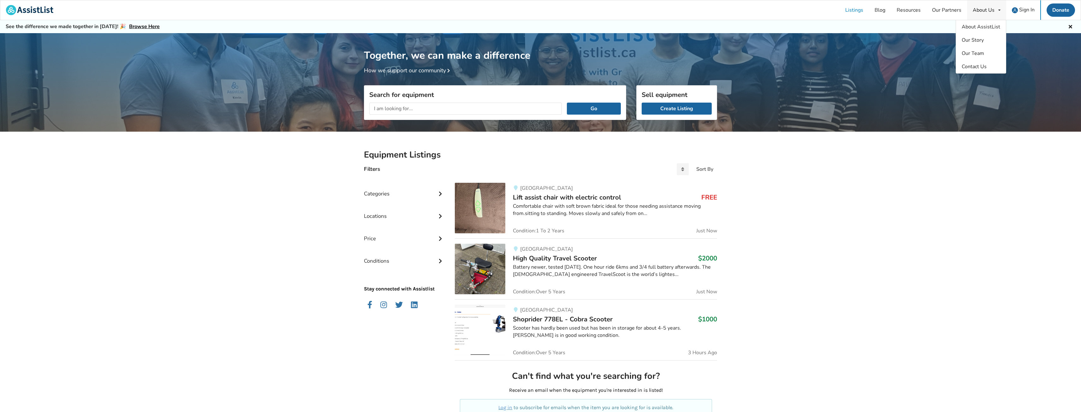
click at [993, 10] on div "About Us" at bounding box center [984, 10] width 22 height 5
click at [975, 63] on span "Contact Us" at bounding box center [974, 66] width 25 height 7
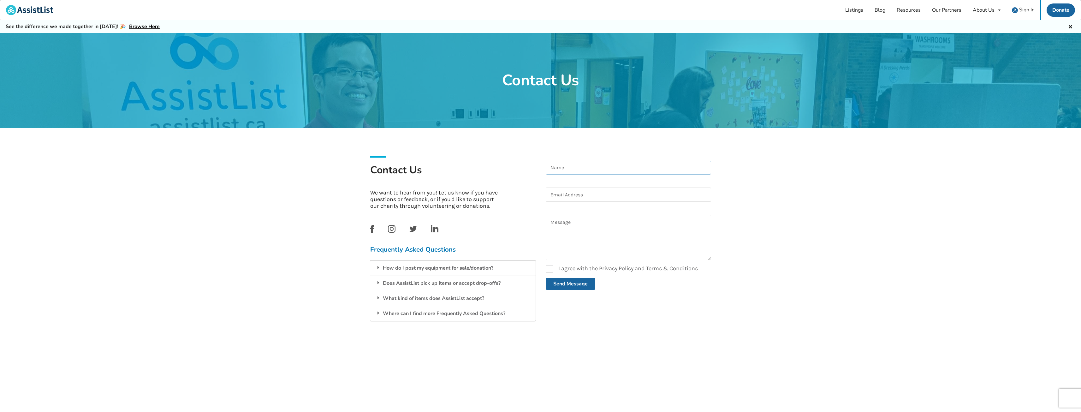
click at [624, 165] on input at bounding box center [628, 168] width 165 height 14
type input "[PERSON_NAME]"
click at [608, 194] on input at bounding box center [628, 195] width 165 height 14
type input "i"
type input "[EMAIL_ADDRESS][DOMAIN_NAME]"
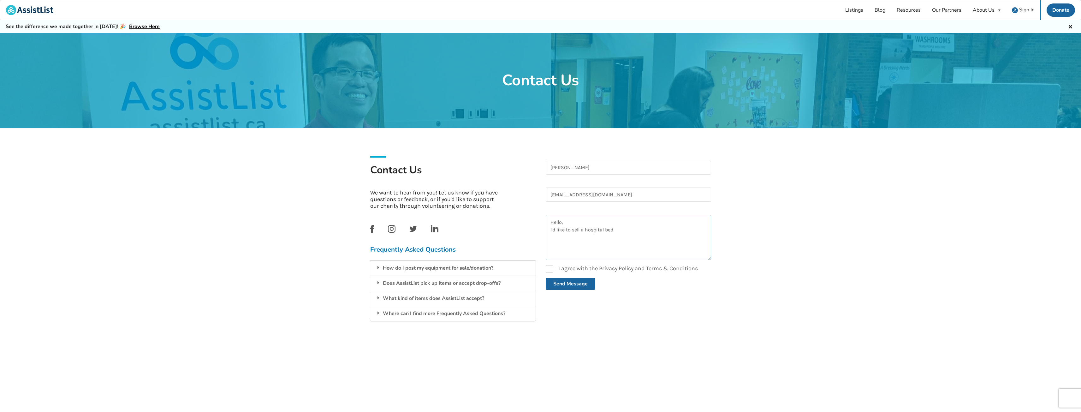
click at [621, 230] on textarea "Hello, I'd like to sell a hospital bed" at bounding box center [628, 237] width 165 height 45
click at [612, 239] on textarea "Hello, I'd like to sell a hospital bed through Assistlist. My question is how t…" at bounding box center [628, 237] width 165 height 45
click at [658, 245] on textarea "Hello, I'd like to sell a hospital bed through Assistlist. My question is how t…" at bounding box center [628, 237] width 165 height 45
click at [658, 230] on textarea "Hello, I'd like to sell a hospital bed through Assistlist. My question is how t…" at bounding box center [628, 237] width 165 height 45
click at [659, 229] on textarea "Hello, I'd like to sell a hospital bed through Assistlist. My question is how t…" at bounding box center [628, 237] width 165 height 45
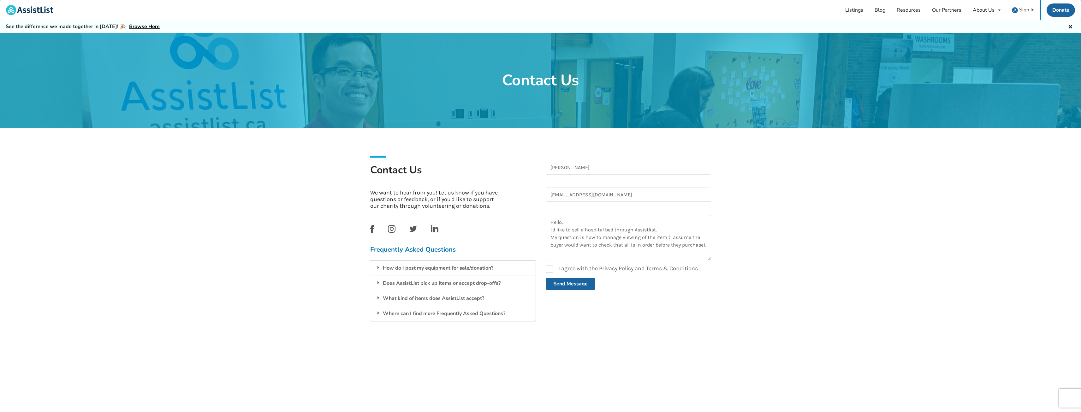
click at [577, 238] on textarea "Hello, I'd like to sell a hospital bed through Assistlist. My question is how t…" at bounding box center [628, 237] width 165 height 45
drag, startPoint x: 579, startPoint y: 237, endPoint x: 559, endPoint y: 238, distance: 19.3
click at [559, 238] on textarea "Hello, I'd like to sell a hospital bed through Assistlist. My question is how t…" at bounding box center [628, 237] width 165 height 45
click at [708, 247] on textarea "Hello, I'd like to sell a hospital bed through Assistlist. My concern is how to…" at bounding box center [628, 237] width 165 height 45
click at [589, 253] on textarea "Hello, I'd like to sell a hospital bed through Assistlist. My concern is how to…" at bounding box center [628, 237] width 165 height 45
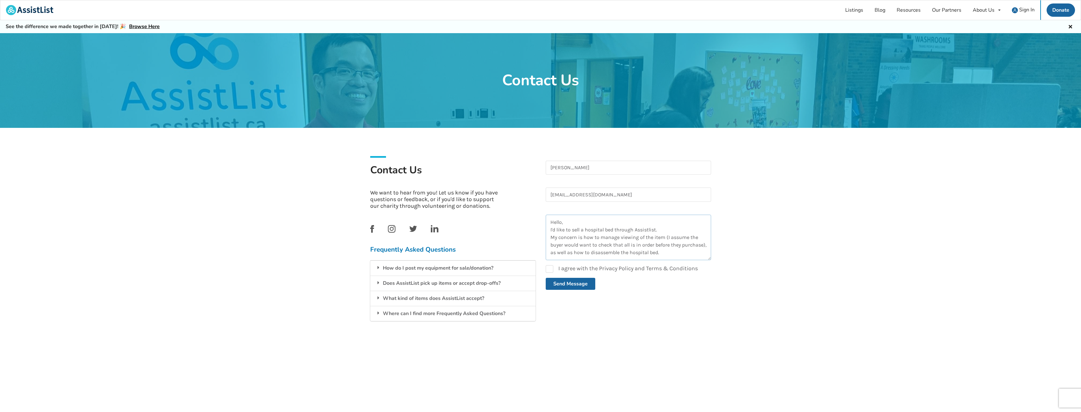
click at [706, 248] on textarea "Hello, I'd like to sell a hospital bed through Assistlist. My concern is how to…" at bounding box center [628, 237] width 165 height 45
drag, startPoint x: 575, startPoint y: 252, endPoint x: 550, endPoint y: 250, distance: 24.4
click at [550, 250] on textarea "Hello, I'd like to sell a hospital bed through Assistlist. My concern is how to…" at bounding box center [628, 237] width 165 height 45
click at [669, 252] on textarea "Hello, I'd like to sell a hospital bed through Assistlist. My concern is how to…" at bounding box center [628, 237] width 165 height 45
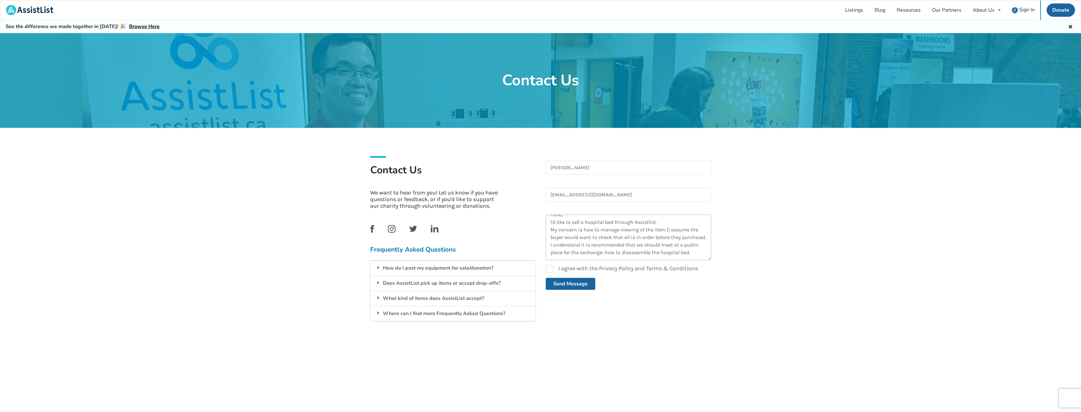
click at [582, 253] on textarea "Hello, I'd like to sell a hospital bed through Assistlist. My concern is how to…" at bounding box center [628, 237] width 165 height 45
click at [575, 238] on textarea "Hello, I'd like to sell a hospital bed through Assistlist. My concern is how to…" at bounding box center [628, 237] width 165 height 45
click at [670, 254] on textarea "Hello, I'd like to sell a hospital bed through Assistlist. My concern is how to…" at bounding box center [628, 237] width 165 height 45
click at [670, 249] on textarea "Hello, I'd like to sell a hospital bed through Assistlist. My concern is how to…" at bounding box center [628, 237] width 165 height 45
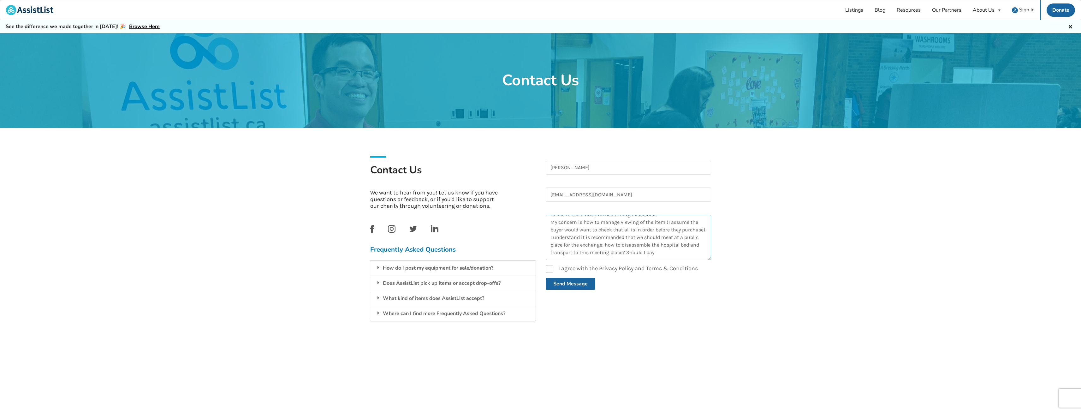
drag, startPoint x: 699, startPoint y: 248, endPoint x: 667, endPoint y: 248, distance: 31.6
click at [667, 248] on textarea "Hello, I'd like to sell a hospital bed through Assistlist. My concern is how to…" at bounding box center [628, 237] width 165 height 45
type textarea "Hello, I'd like to sell a hospital bed through Assistlist. My concern is how to…"
click at [550, 268] on label "I agree with the Privacy Policy and Terms & Conditions" at bounding box center [622, 269] width 152 height 8
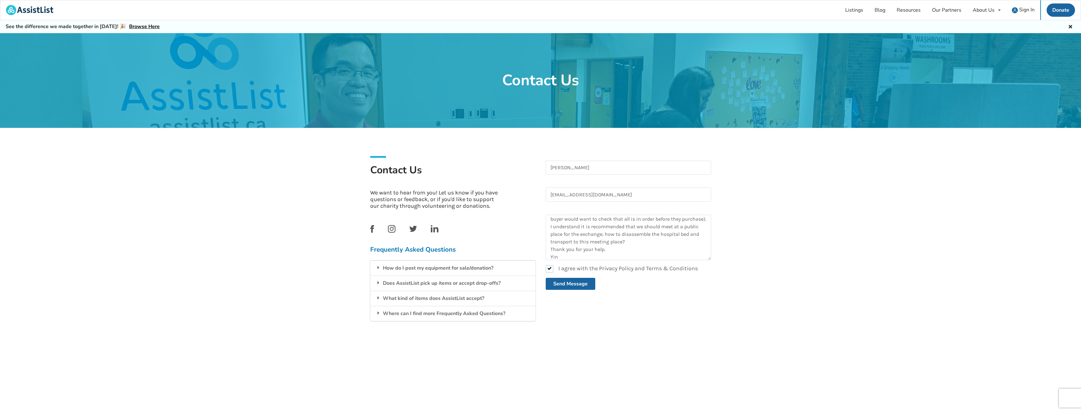
checkbox input "true"
click at [651, 237] on textarea "Hello, I'd like to sell a hospital bed through Assistlist. My concern is how to…" at bounding box center [628, 237] width 165 height 45
type textarea "Hello, I'd like to sell a hospital bed through Assistlist. My concern is how to…"
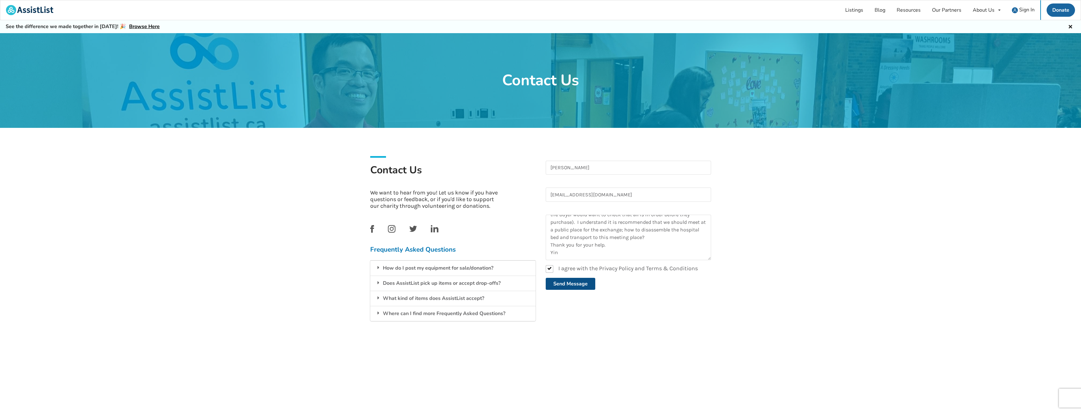
click at [587, 282] on button "Send Message" at bounding box center [571, 284] width 50 height 12
checkbox input "false"
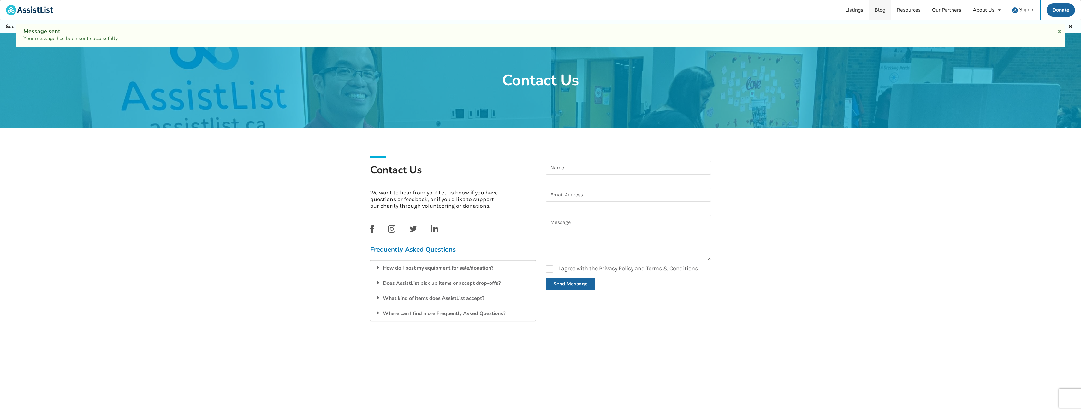
click at [881, 13] on link "Blog" at bounding box center [880, 10] width 22 height 20
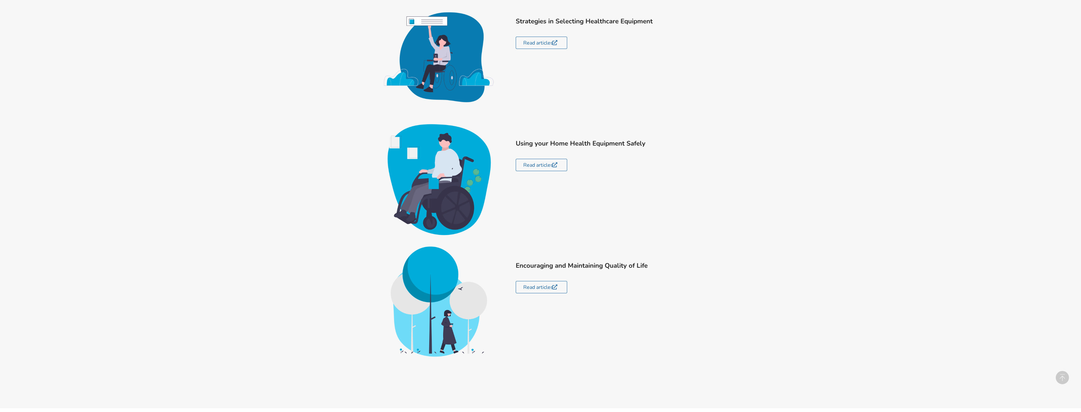
scroll to position [411, 0]
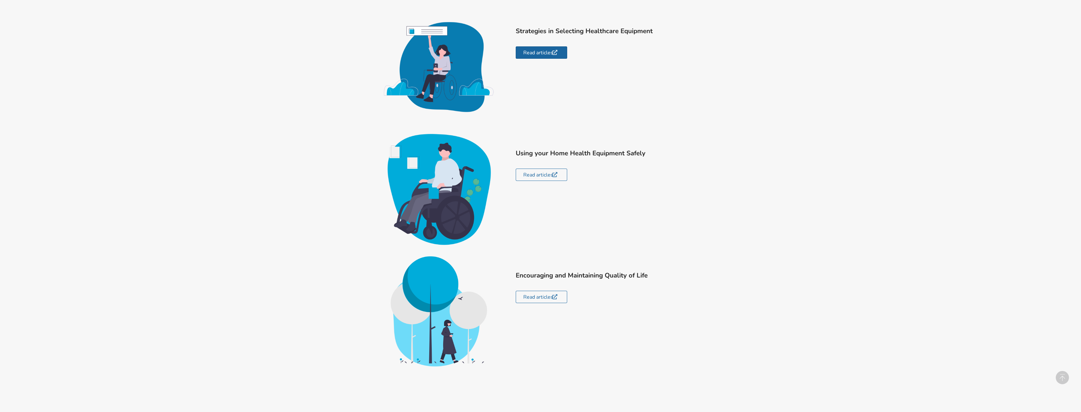
click at [548, 50] on button "Read articles" at bounding box center [542, 52] width 52 height 12
